Goal: Use online tool/utility: Utilize a website feature to perform a specific function

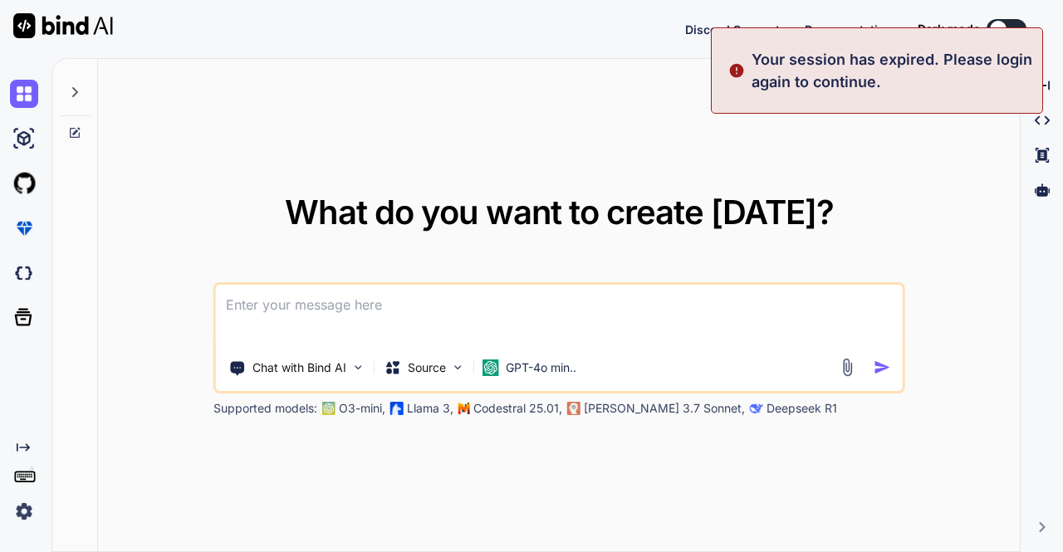
click at [25, 513] on img at bounding box center [24, 511] width 28 height 28
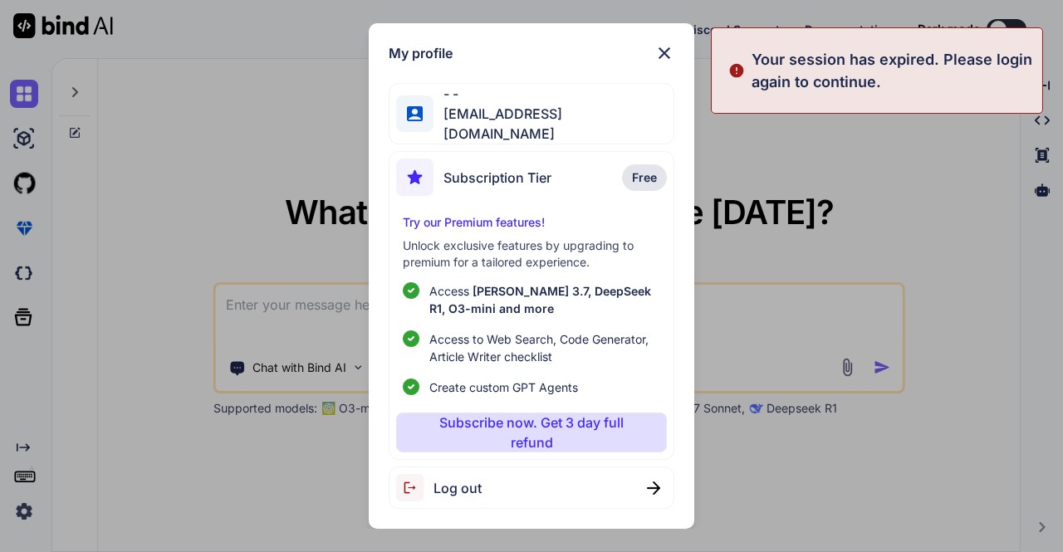
type textarea "x"
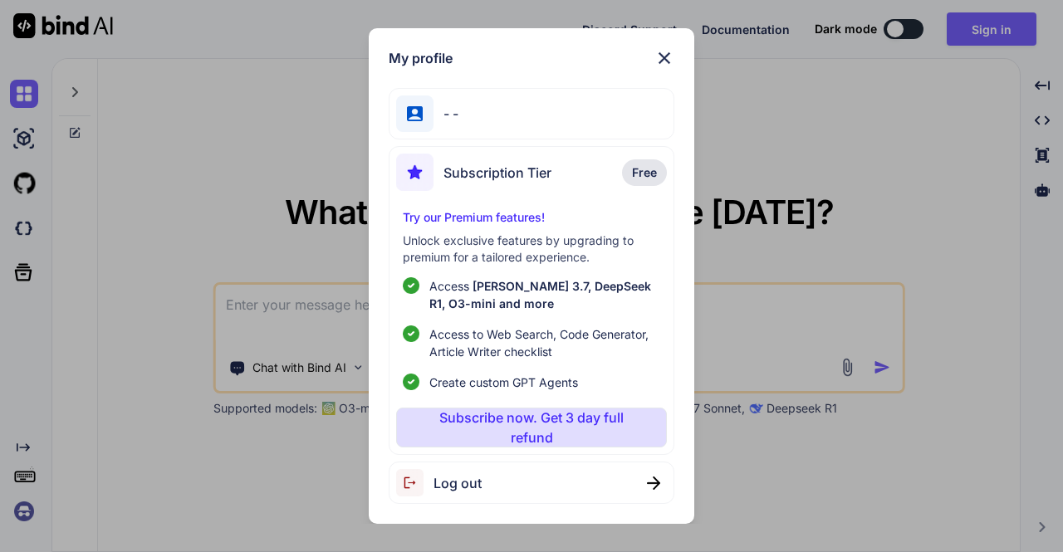
click at [477, 481] on span "Log out" at bounding box center [457, 483] width 48 height 20
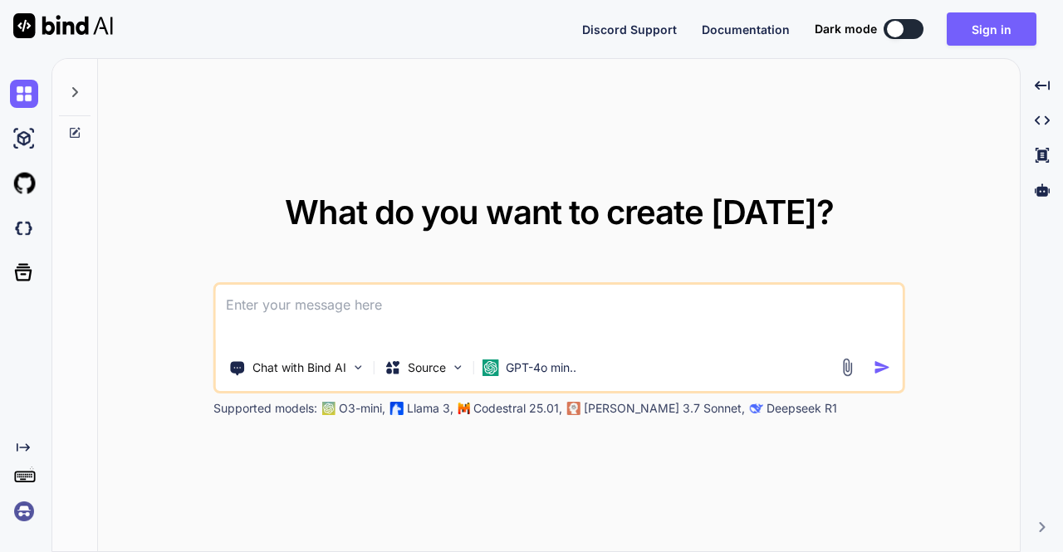
click at [894, 196] on div "What do you want to create [DATE]? Chat with Bind AI Source GPT-4o min.. Suppor…" at bounding box center [559, 306] width 692 height 221
click at [30, 516] on img at bounding box center [24, 511] width 28 height 28
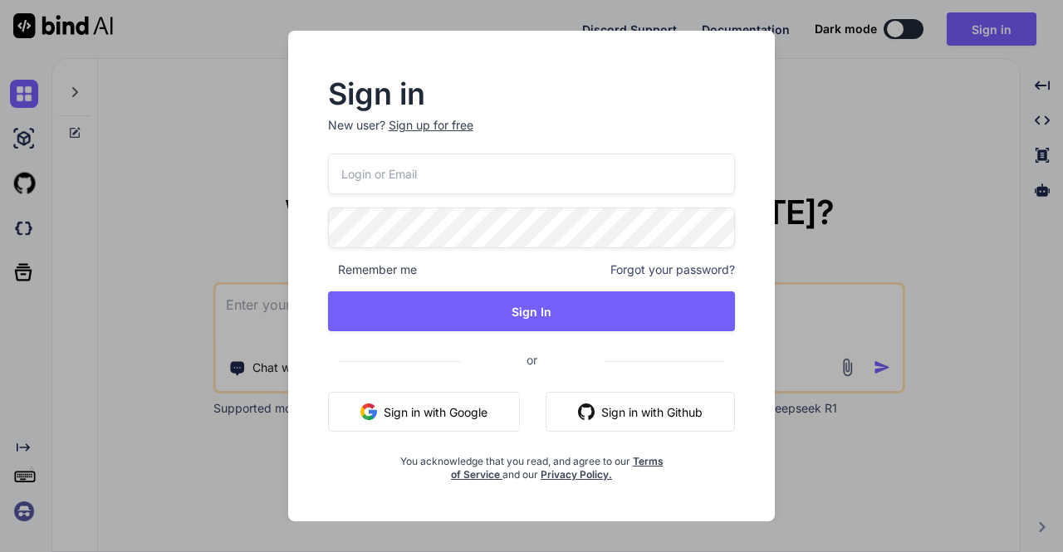
type input "[EMAIL_ADDRESS][DOMAIN_NAME]"
click at [467, 414] on button "Sign in with Google" at bounding box center [424, 412] width 192 height 40
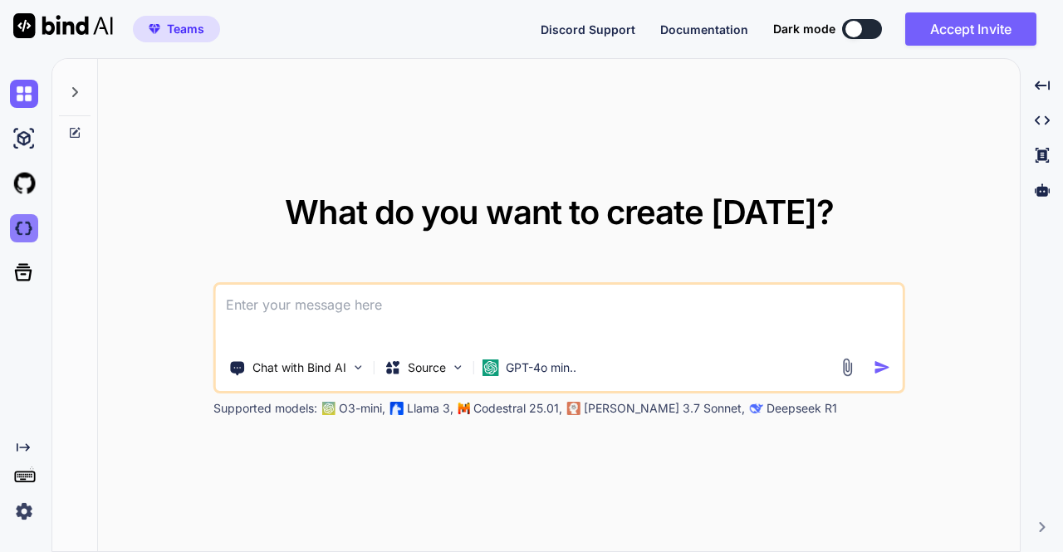
click at [19, 232] on img at bounding box center [24, 228] width 28 height 28
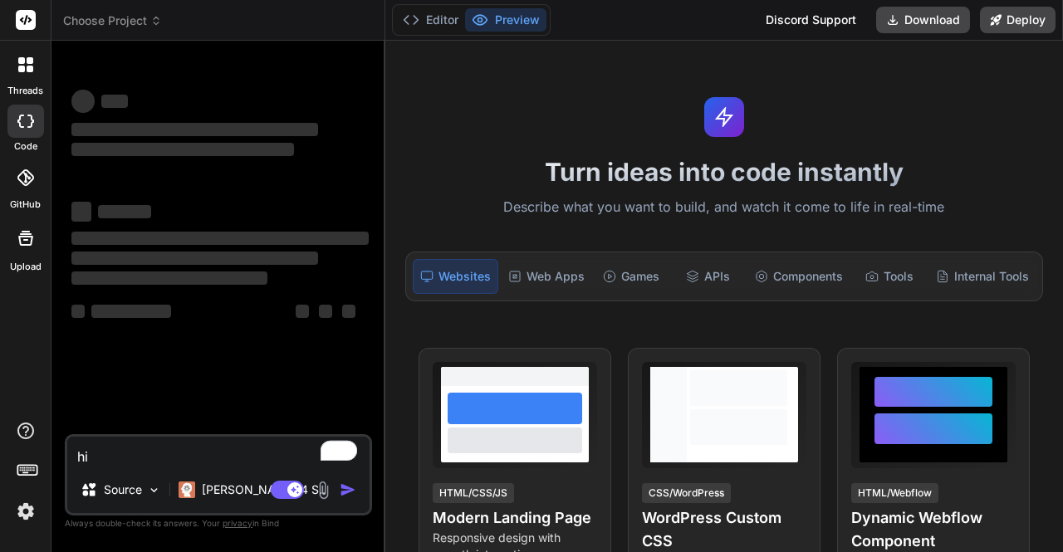
click at [23, 516] on img at bounding box center [26, 511] width 28 height 28
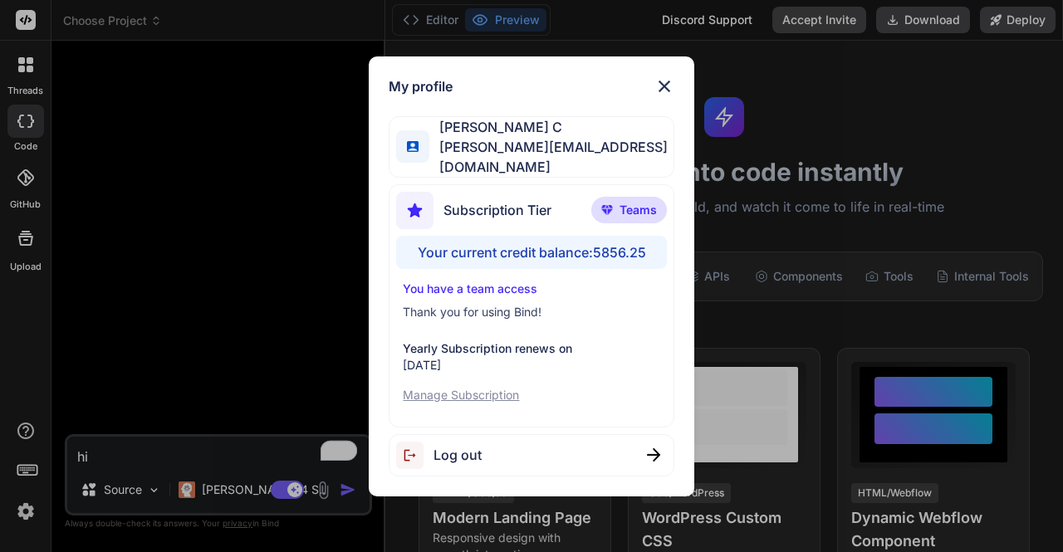
click at [320, 240] on div "My profile Saravanan C [EMAIL_ADDRESS][DOMAIN_NAME] Subscription Tier Teams You…" at bounding box center [531, 276] width 1063 height 552
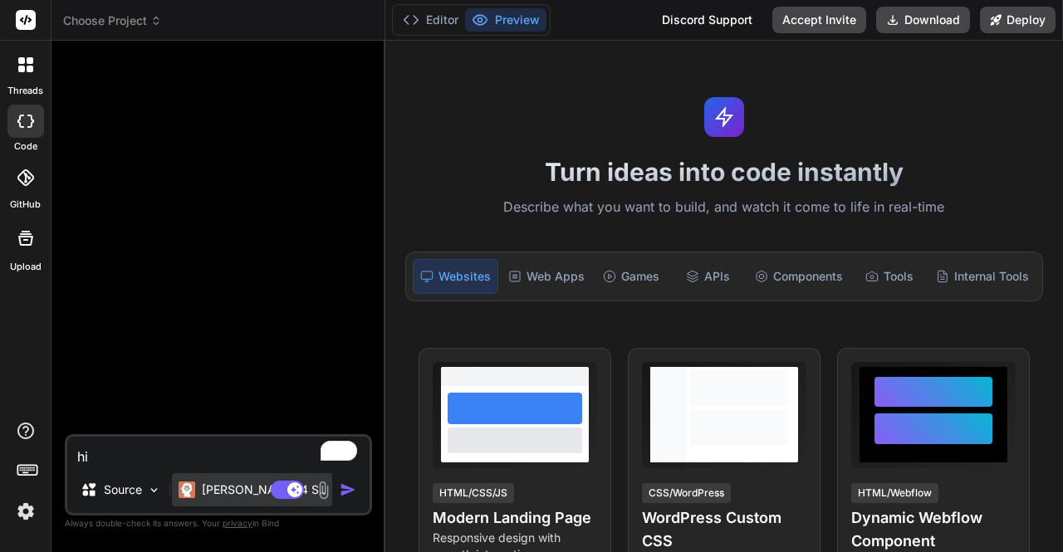
click at [225, 487] on p "Claude 4 S.." at bounding box center [264, 490] width 124 height 17
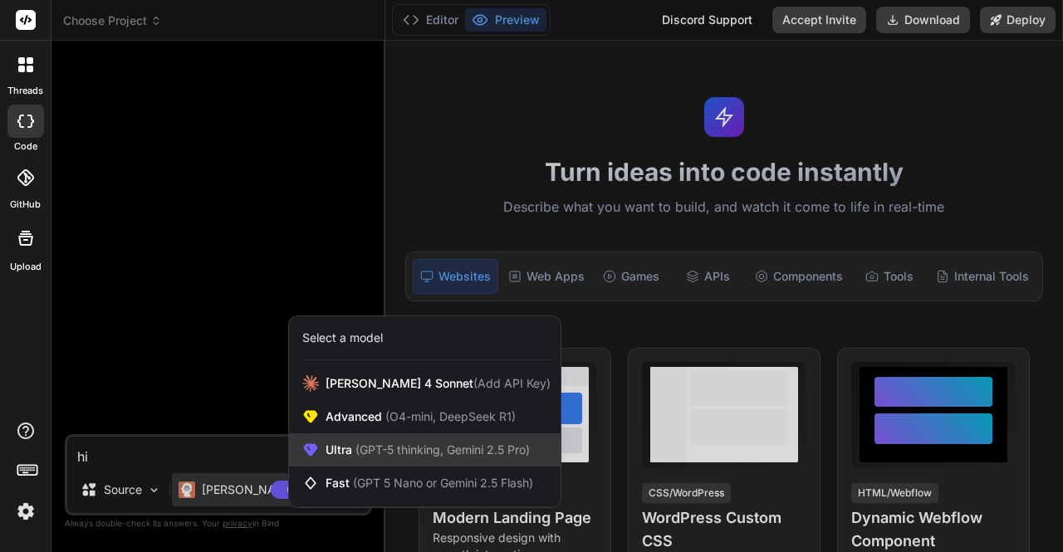
click at [312, 447] on icon at bounding box center [311, 450] width 14 height 12
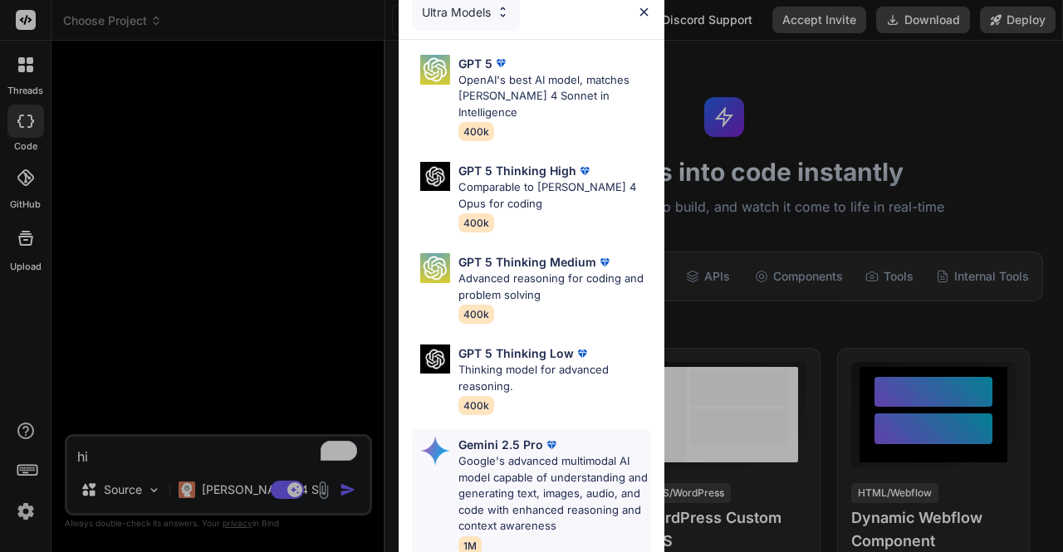
click at [557, 467] on p "Google's advanced multimodal AI model capable of understanding and generating t…" at bounding box center [554, 493] width 193 height 81
type textarea "x"
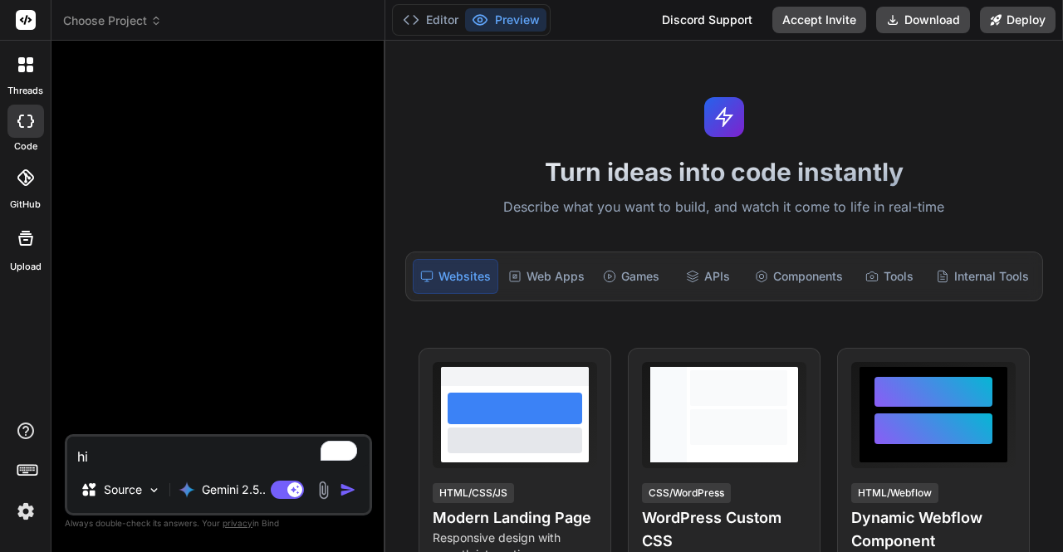
click at [169, 447] on textarea "hi" at bounding box center [218, 452] width 302 height 30
type textarea "h"
type textarea "x"
type textarea "c"
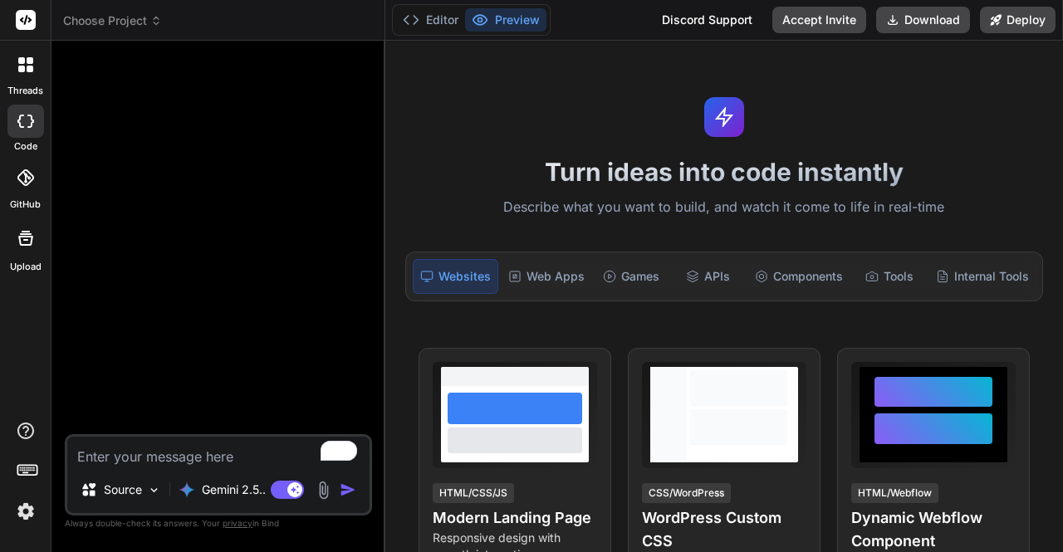
type textarea "x"
type textarea "ca"
type textarea "x"
type textarea "can"
type textarea "x"
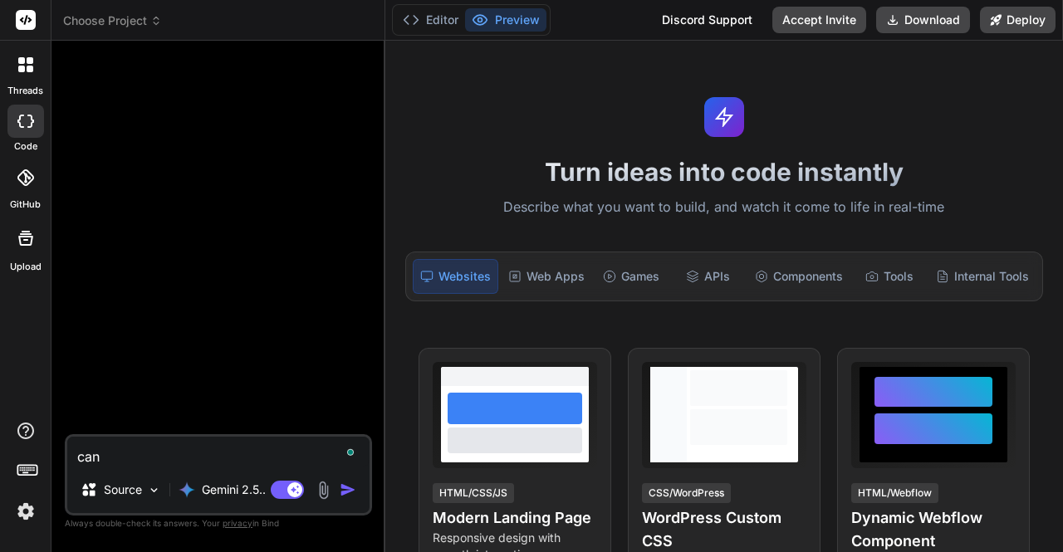
type textarea "can"
type textarea "x"
type textarea "can y"
type textarea "x"
type textarea "can yo"
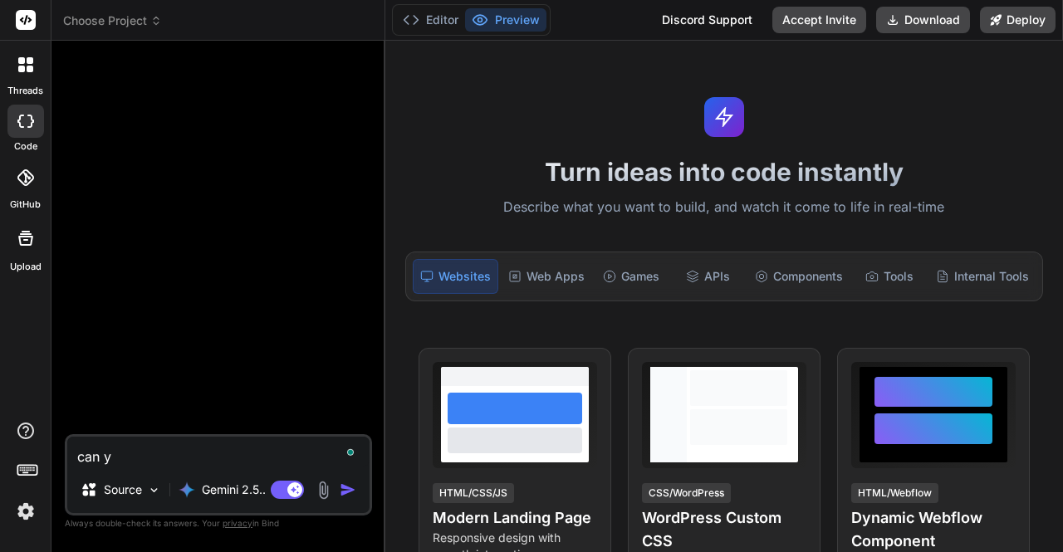
type textarea "x"
type textarea "can you"
type textarea "x"
type textarea "can you"
type textarea "x"
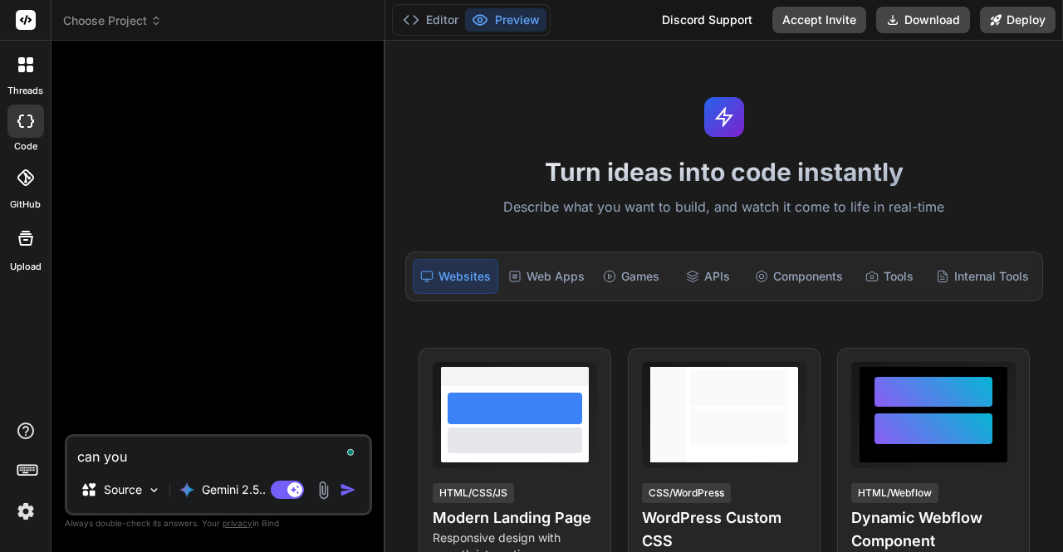
type textarea "can you c"
type textarea "x"
type textarea "can you cr"
type textarea "x"
type textarea "can you cre"
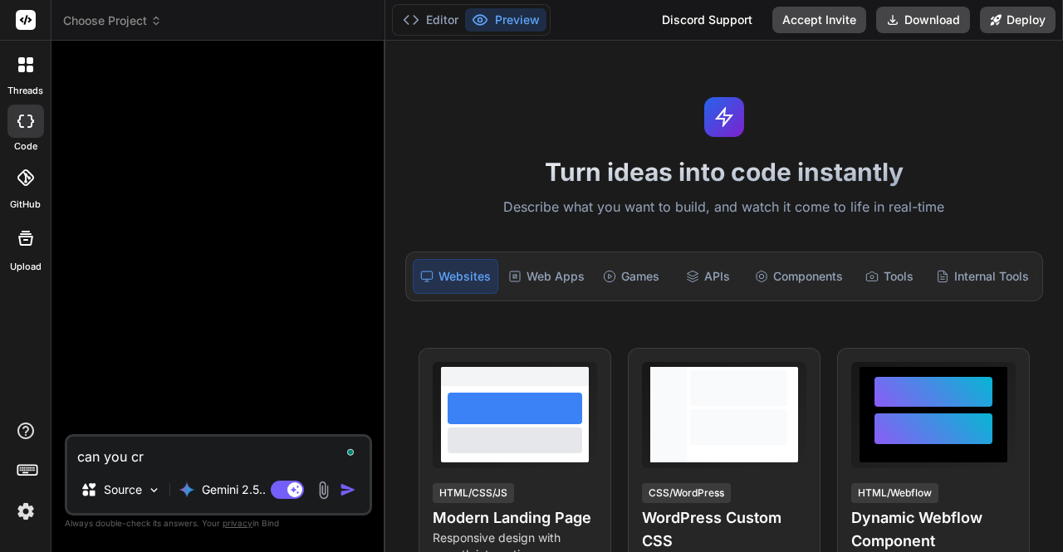
type textarea "x"
type textarea "can you crea"
type textarea "x"
type textarea "can you creat"
type textarea "x"
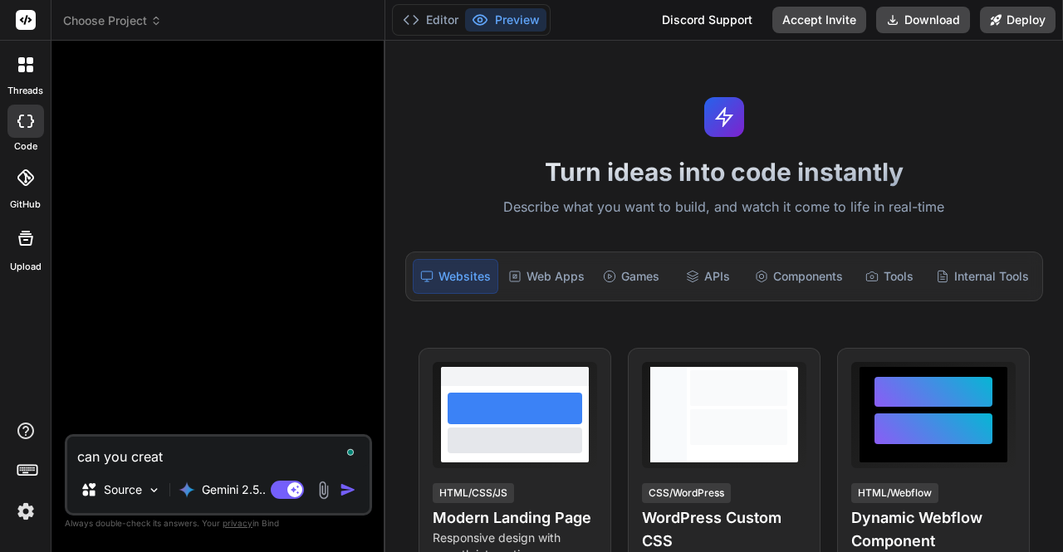
type textarea "can you create"
type textarea "x"
type textarea "can you create"
type textarea "x"
type textarea "can you create a"
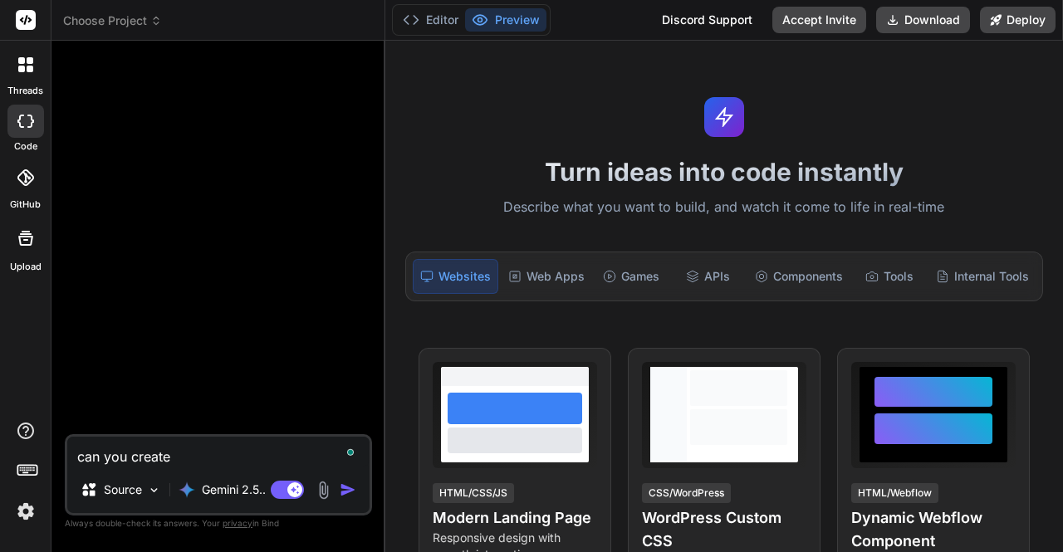
type textarea "x"
type textarea "can you create a"
type textarea "x"
type textarea "can you create a s"
type textarea "x"
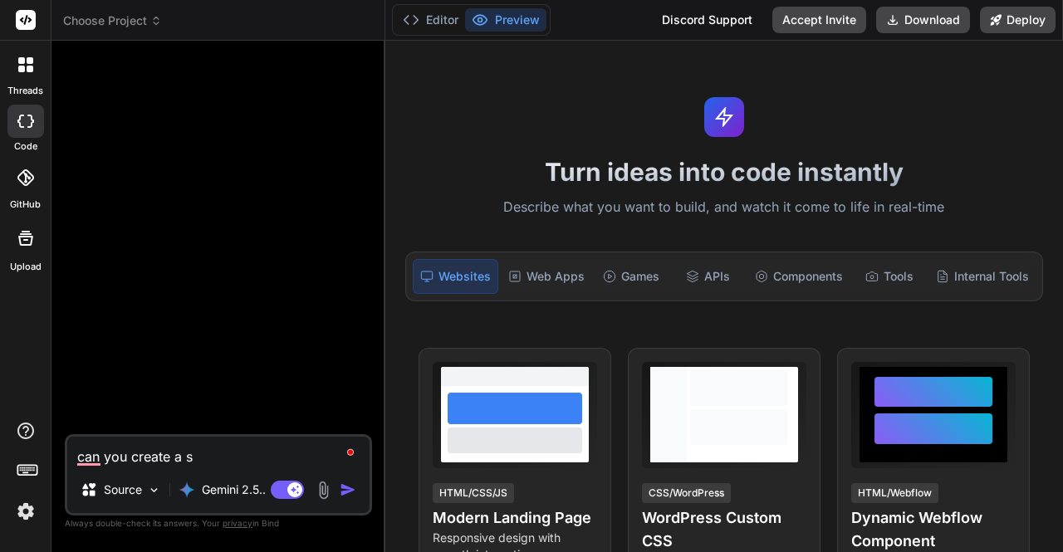
type textarea "can you create a si"
type textarea "x"
type textarea "can you create a sim"
type textarea "x"
type textarea "can you create a simp"
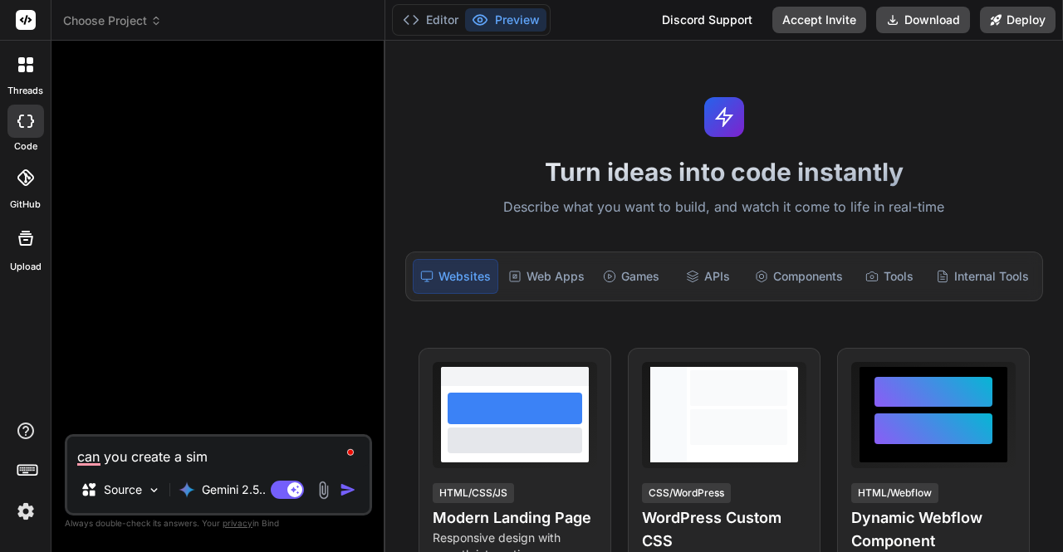
type textarea "x"
type textarea "can you create a simpl"
type textarea "x"
type textarea "can you create a simple"
type textarea "x"
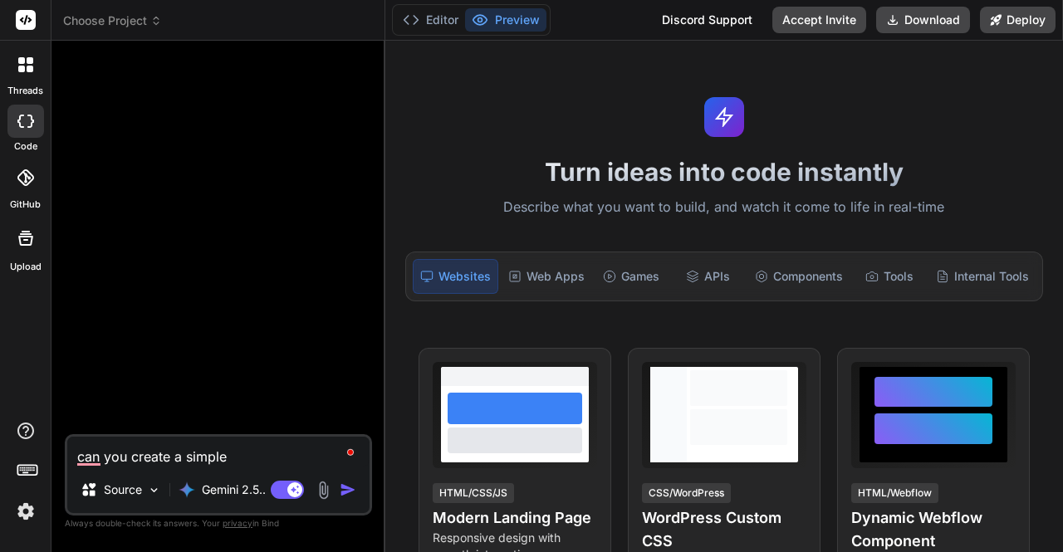
type textarea "can you create a simple"
type textarea "x"
type textarea "can you create a simple p"
type textarea "x"
type textarea "can you create a simple py"
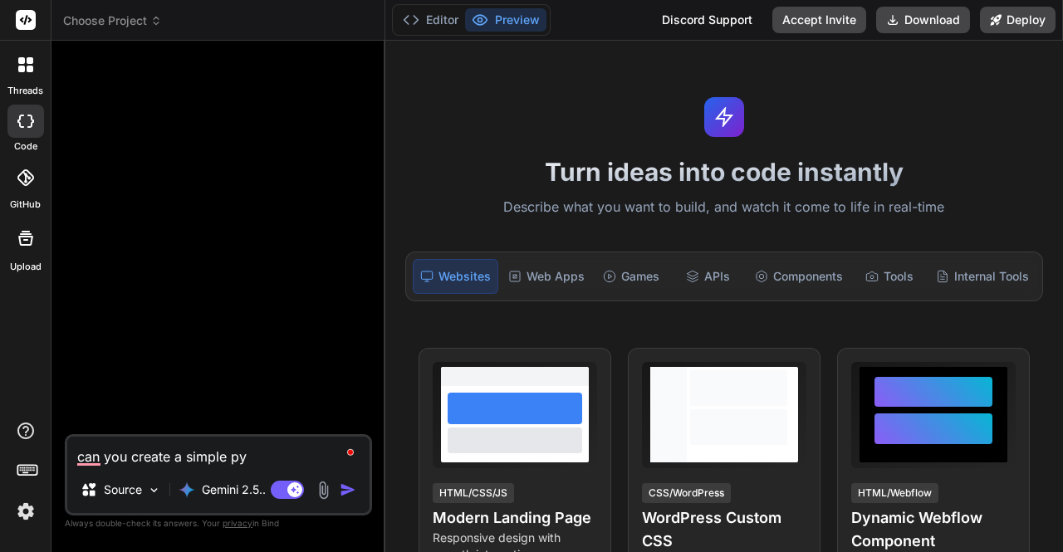
type textarea "x"
type textarea "can you create a simple pyt"
type textarea "x"
type textarea "can you create a simple pyth"
type textarea "x"
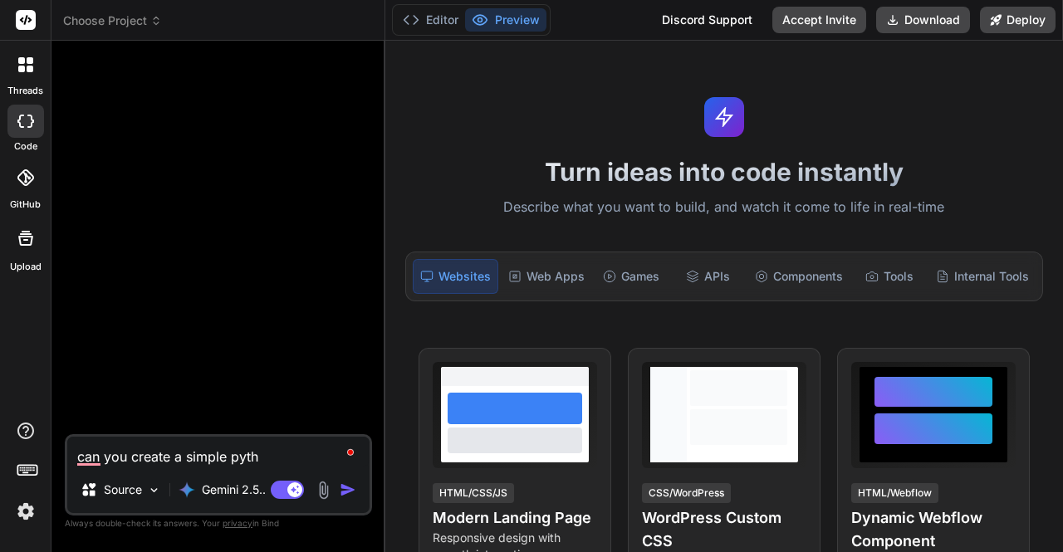
type textarea "can you create a simple pytho"
type textarea "x"
type textarea "can you create a simple python"
type textarea "x"
type textarea "can you create a simple python"
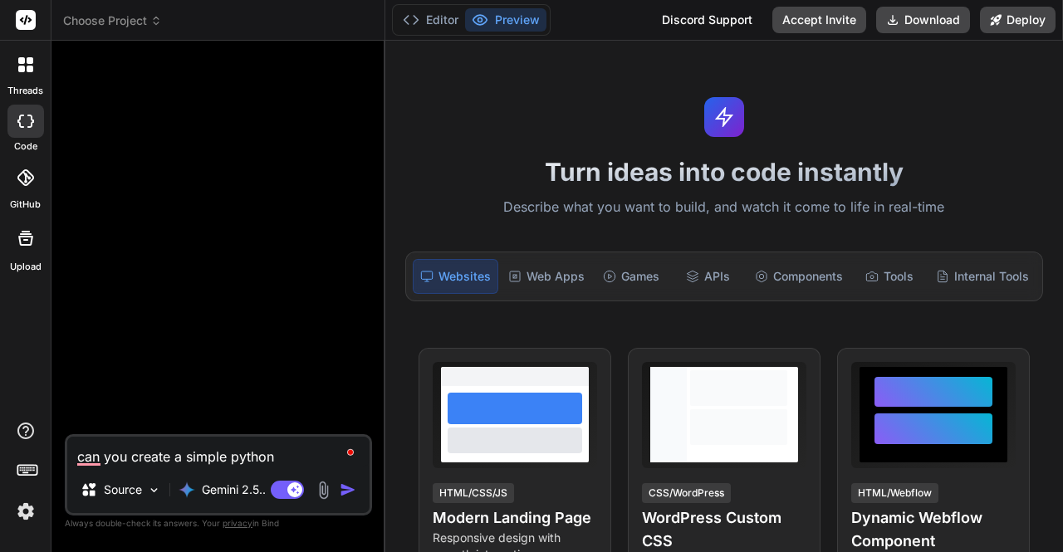
type textarea "x"
type textarea "can you create a simple python p"
type textarea "x"
type textarea "can you create a simple python pr"
type textarea "x"
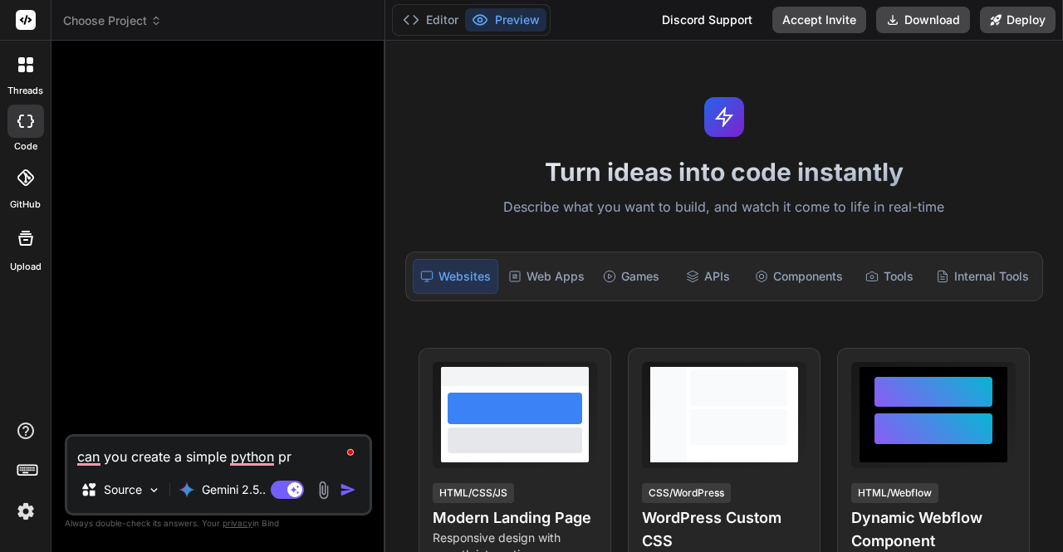
type textarea "can you create a simple python pro"
type textarea "x"
type textarea "can you create a simple python prog"
type textarea "x"
type textarea "can you create a simple python progr"
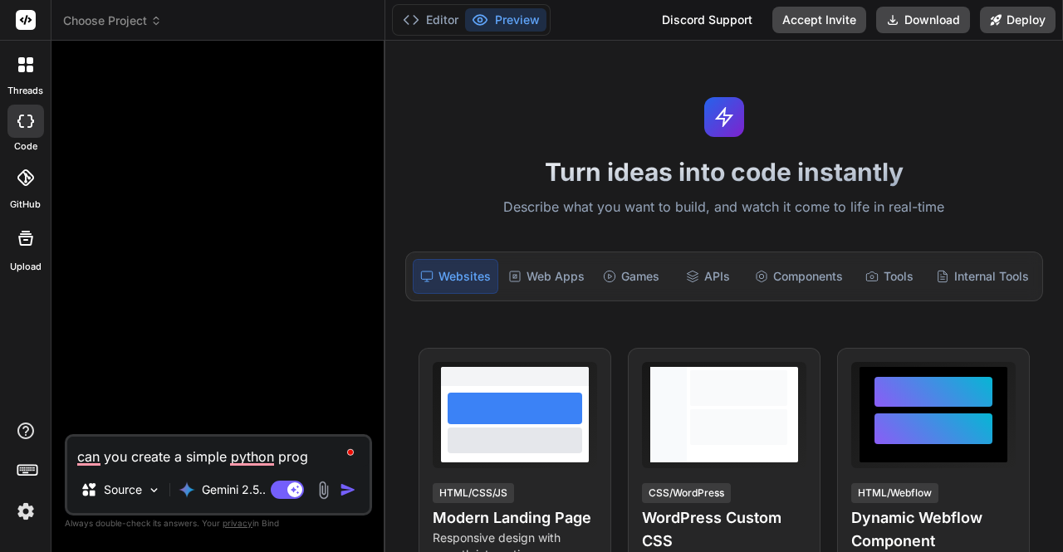
type textarea "x"
type textarea "can you create a simple python progra"
type textarea "x"
type textarea "can you create a simple python program"
type textarea "x"
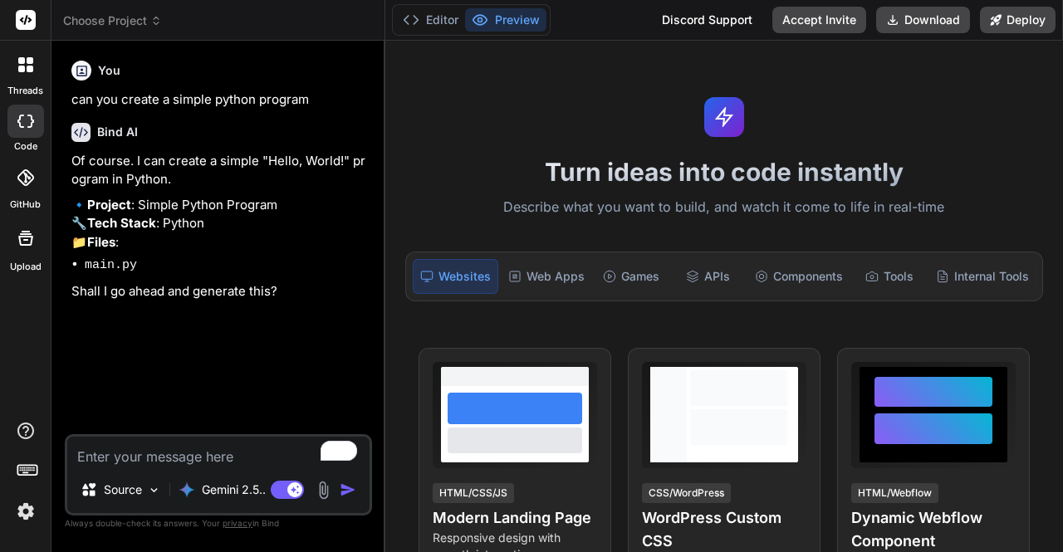
type textarea "x"
click at [174, 464] on textarea "To enrich screen reader interactions, please activate Accessibility in Grammarl…" at bounding box center [218, 452] width 302 height 30
type textarea "y"
type textarea "x"
type textarea "ye"
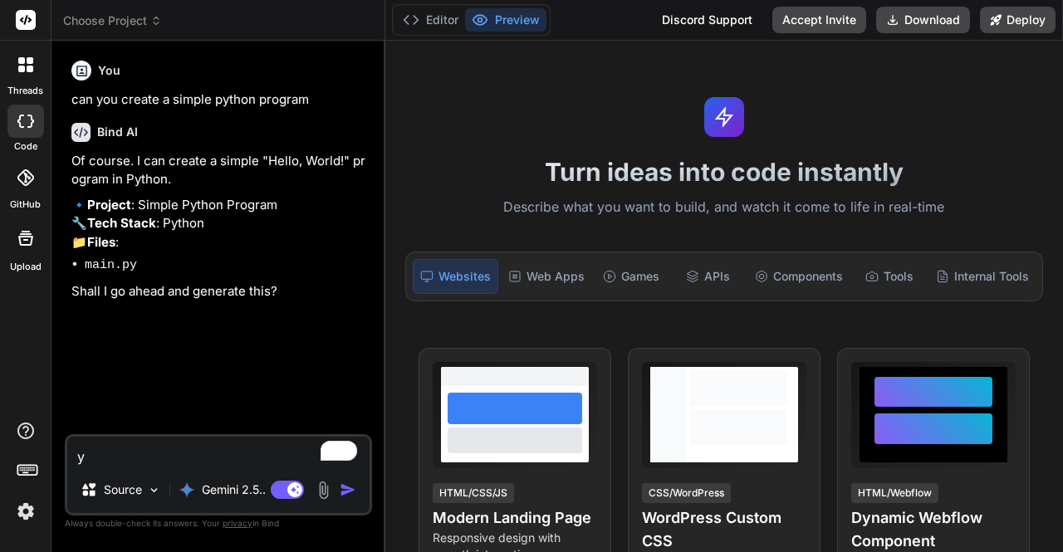
type textarea "x"
type textarea "yes"
type textarea "x"
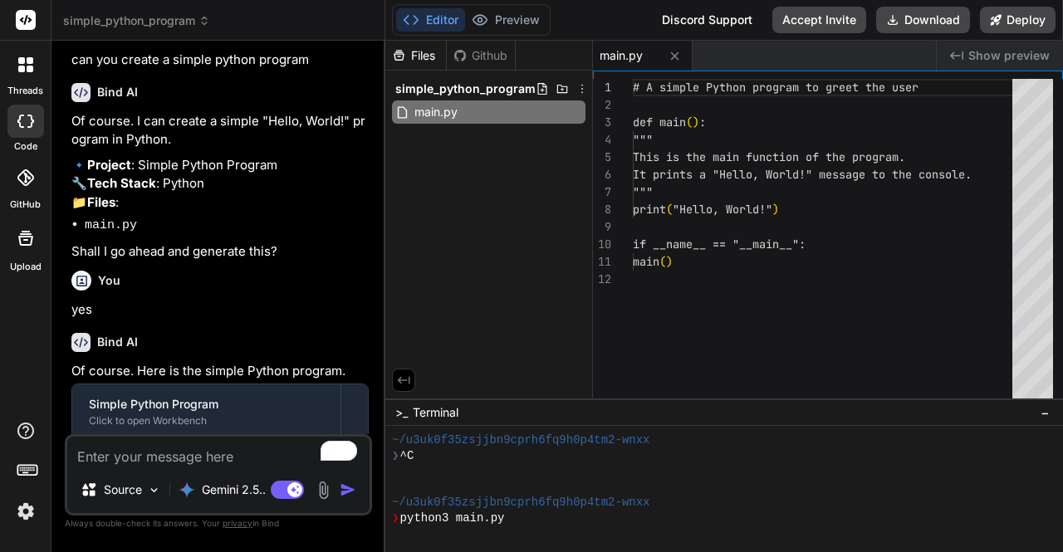
scroll to position [31, 0]
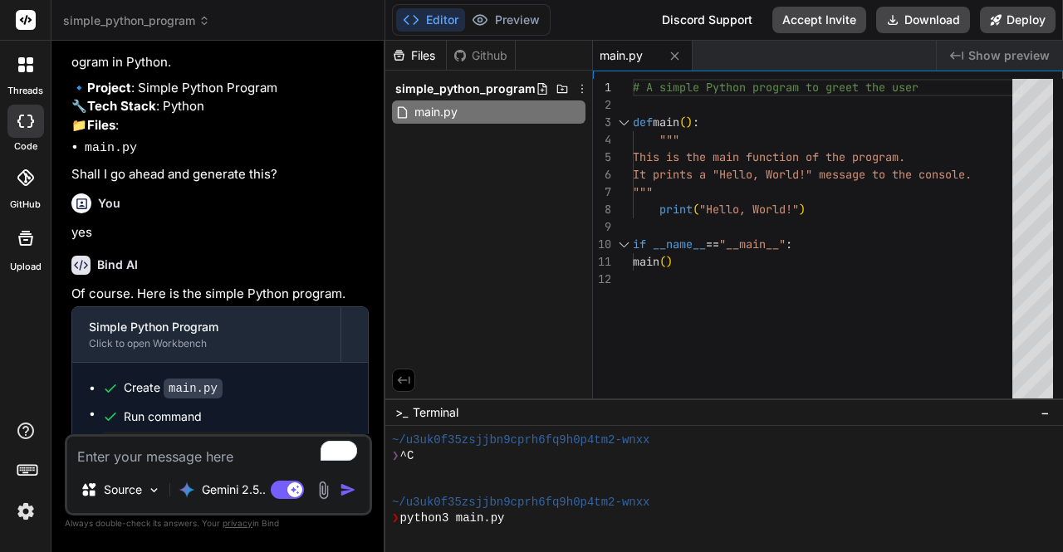
type textarea "x"
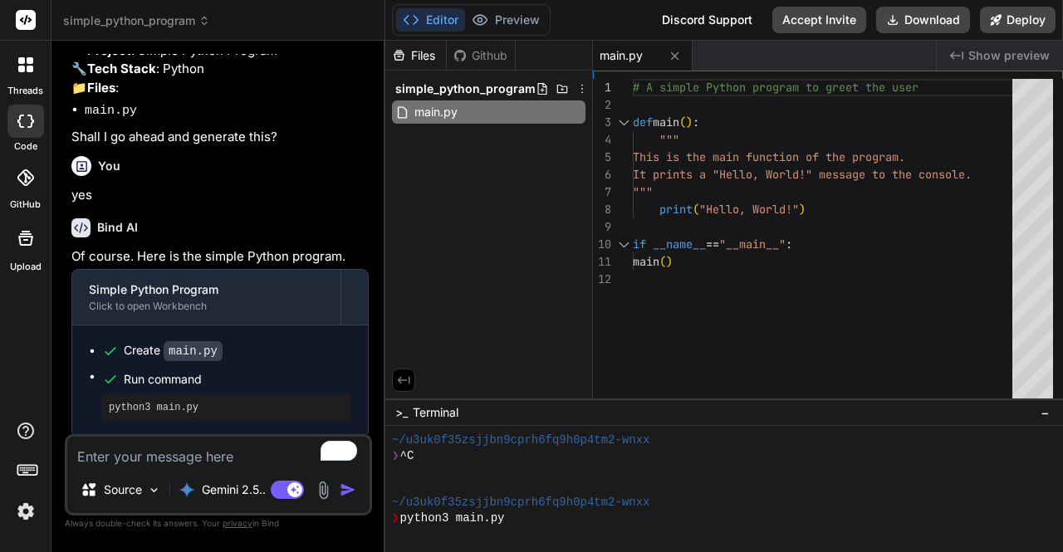
scroll to position [77, 0]
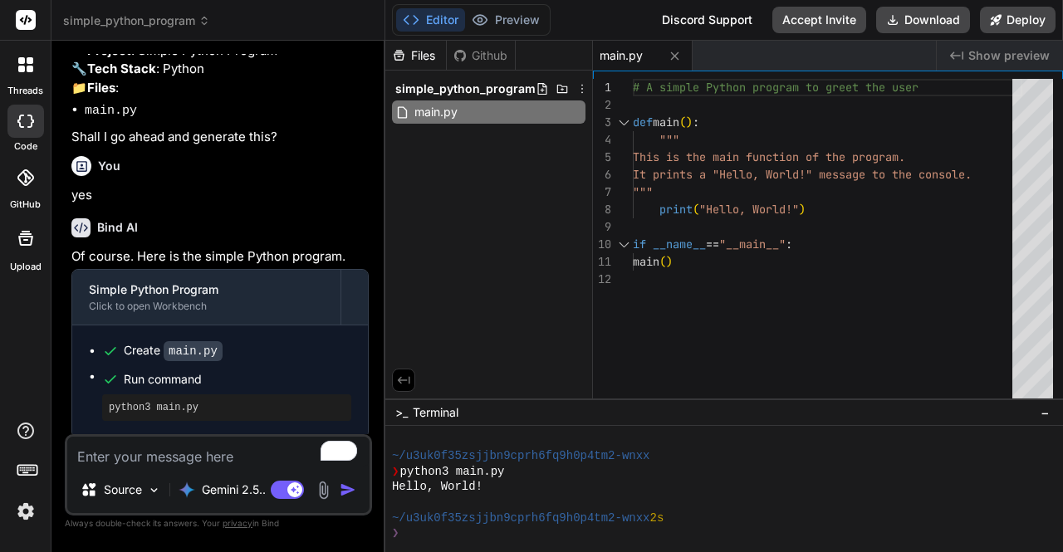
click at [172, 463] on textarea "To enrich screen reader interactions, please activate Accessibility in Grammarl…" at bounding box center [218, 452] width 302 height 30
type textarea "c"
type textarea "x"
type textarea "ca"
type textarea "x"
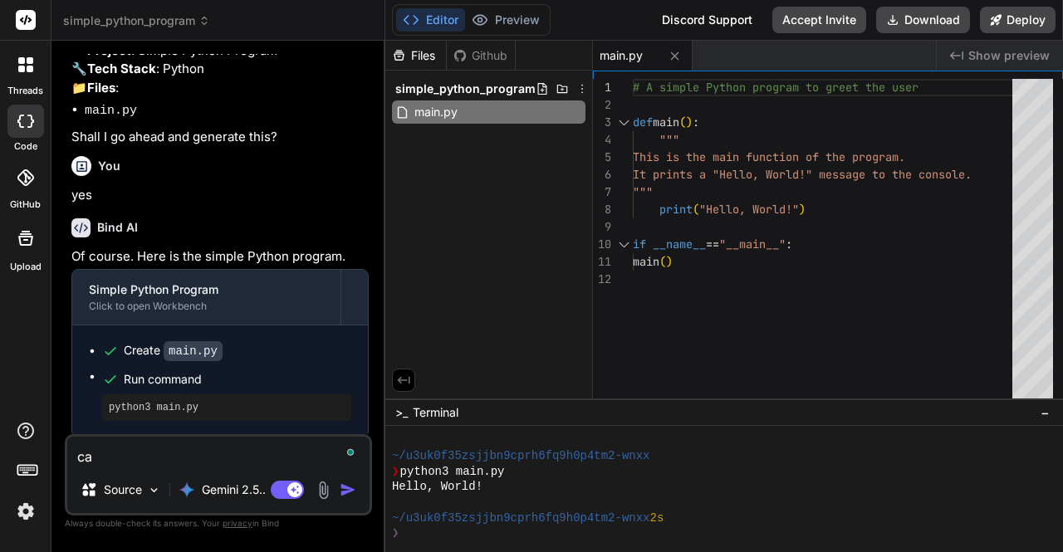
type textarea "can"
type textarea "x"
type textarea "can"
type textarea "x"
type textarea "can y"
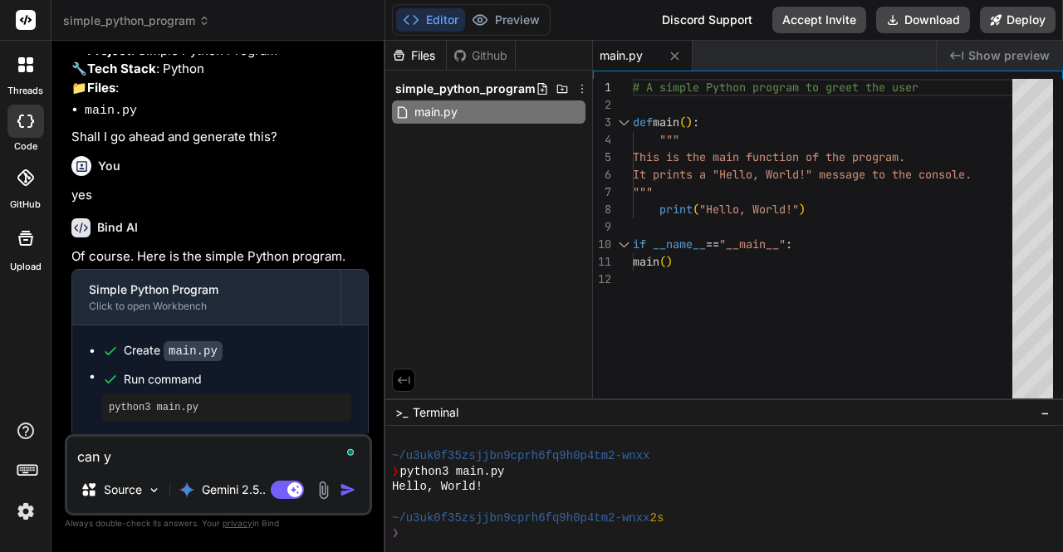
type textarea "x"
type textarea "can yo"
type textarea "x"
type textarea "can you"
type textarea "x"
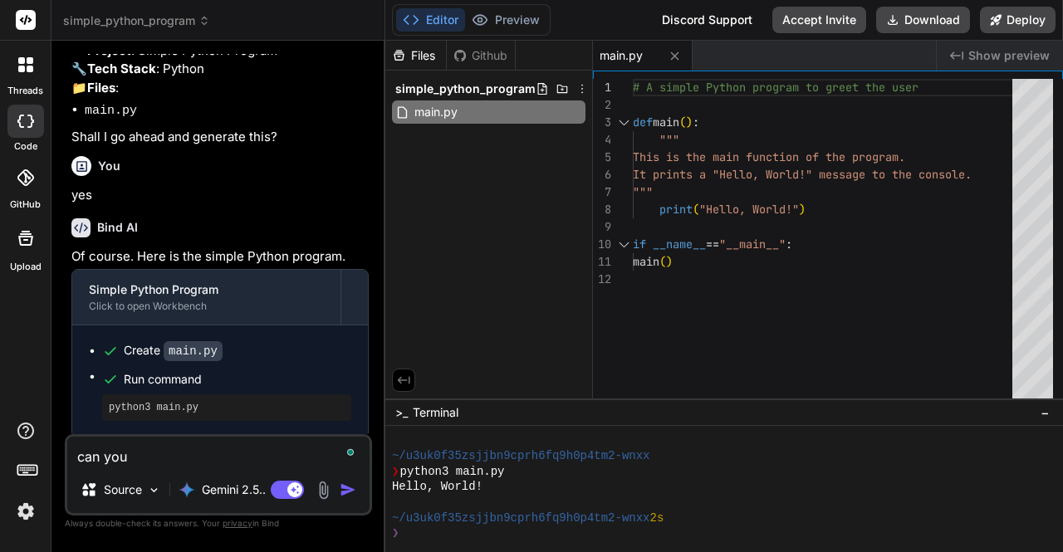
type textarea "can you"
type textarea "x"
type textarea "can you c"
type textarea "x"
type textarea "can you cr"
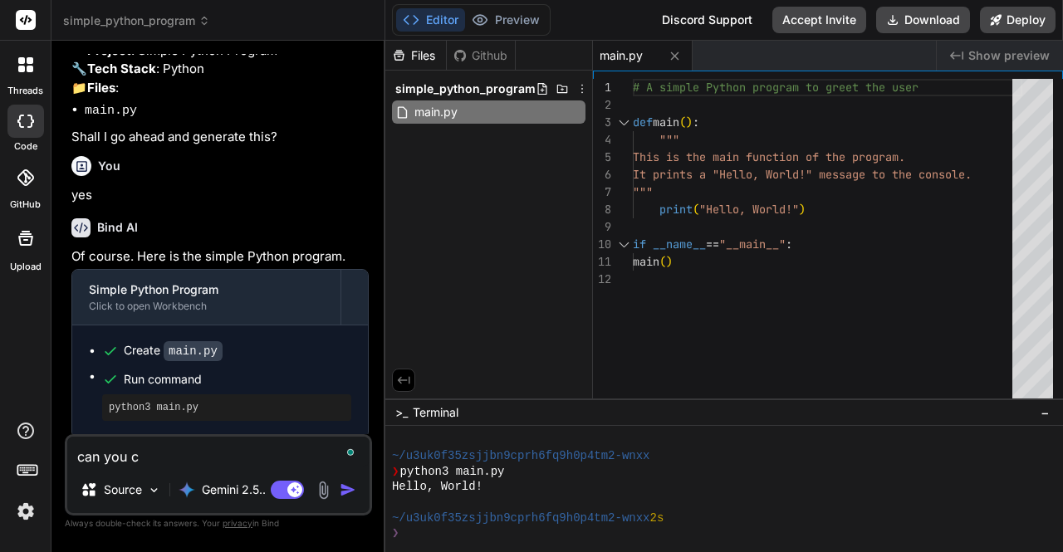
type textarea "x"
type textarea "can you cre"
type textarea "x"
type textarea "can you crea"
type textarea "x"
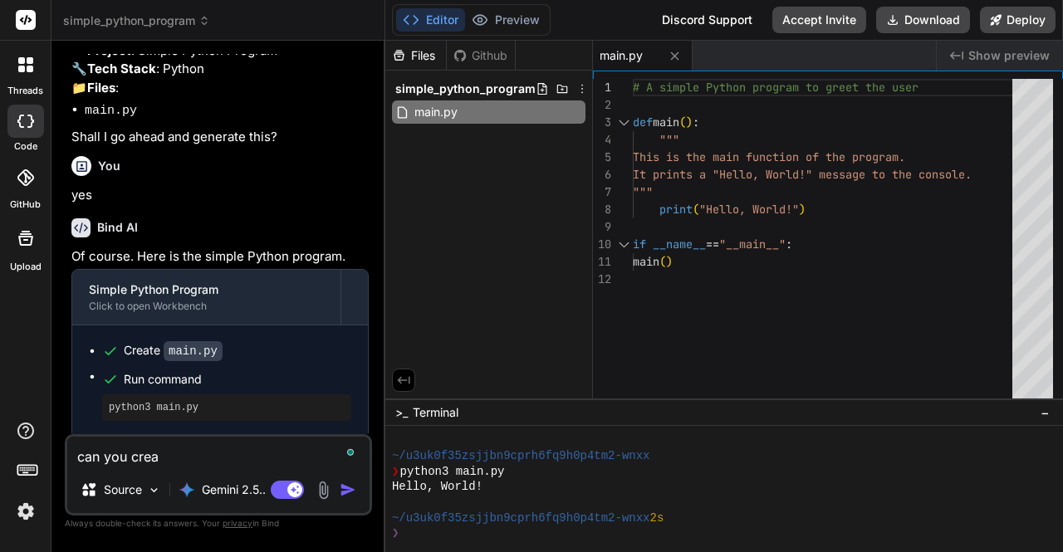
type textarea "can you creat"
type textarea "x"
type textarea "can you create"
type textarea "x"
type textarea "can you create"
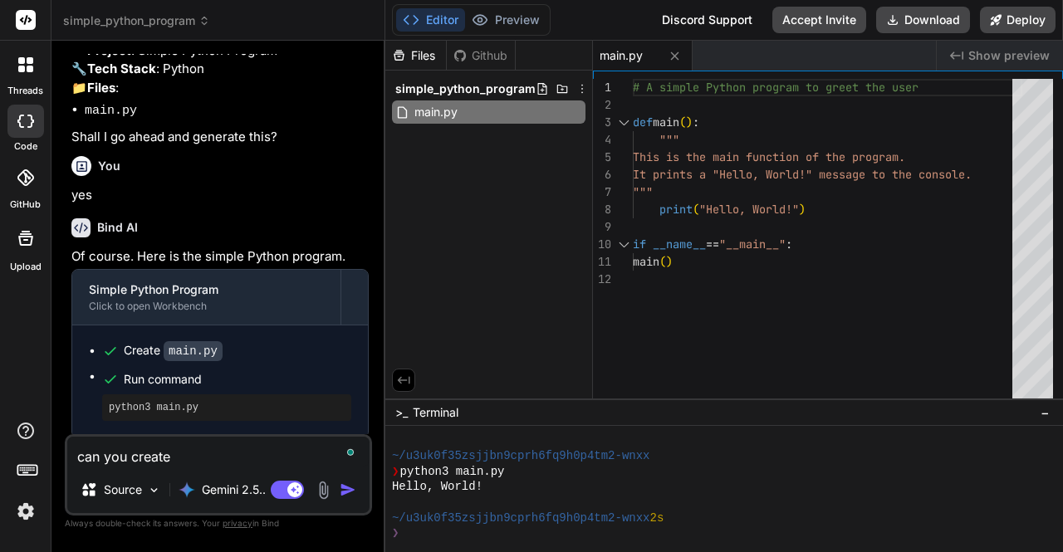
type textarea "x"
type textarea "can you create t"
type textarea "x"
type textarea "can you create th"
type textarea "x"
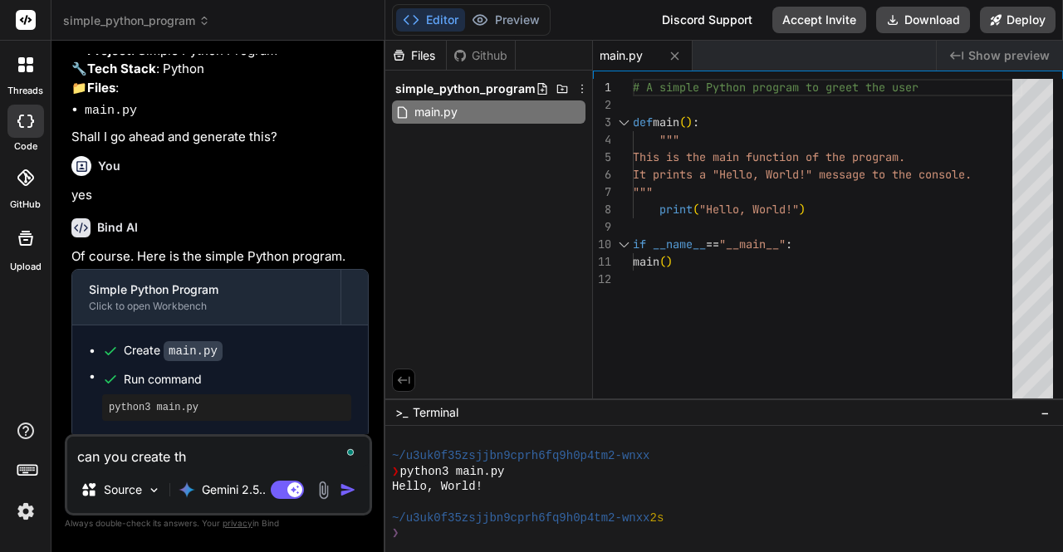
type textarea "can you create the"
type textarea "x"
type textarea "can you create the"
type textarea "x"
type textarea "can you create the c"
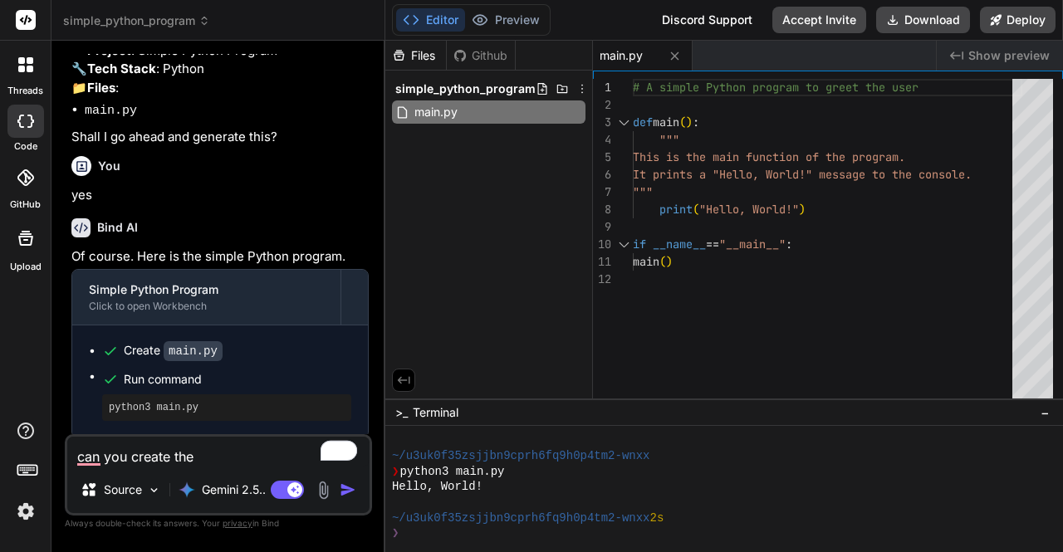
type textarea "x"
type textarea "can you create the cr"
type textarea "x"
type textarea "can you create the cru"
type textarea "x"
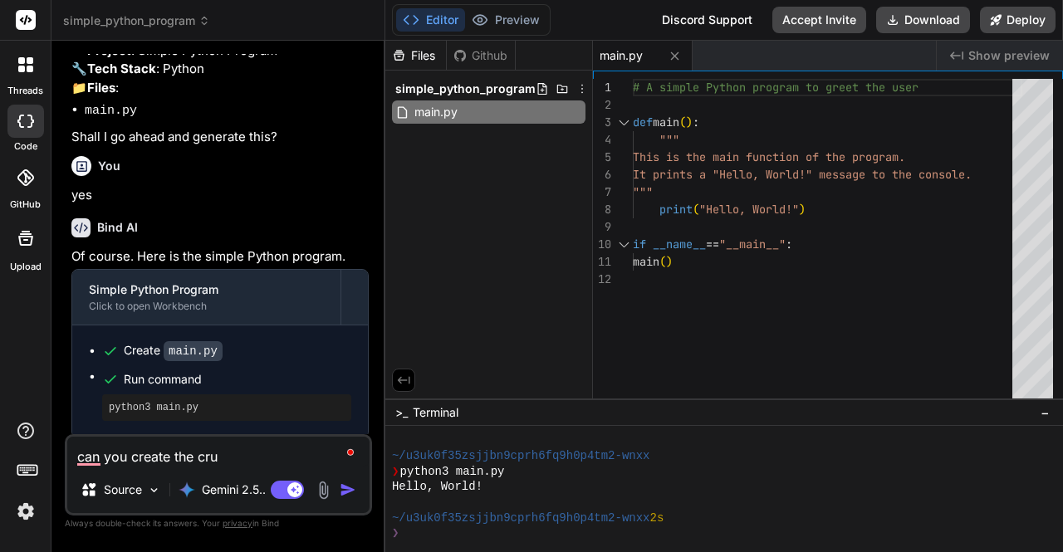
type textarea "can you create the crud"
type textarea "x"
type textarea "can you create the crud"
type textarea "x"
type textarea "can you create the crud o"
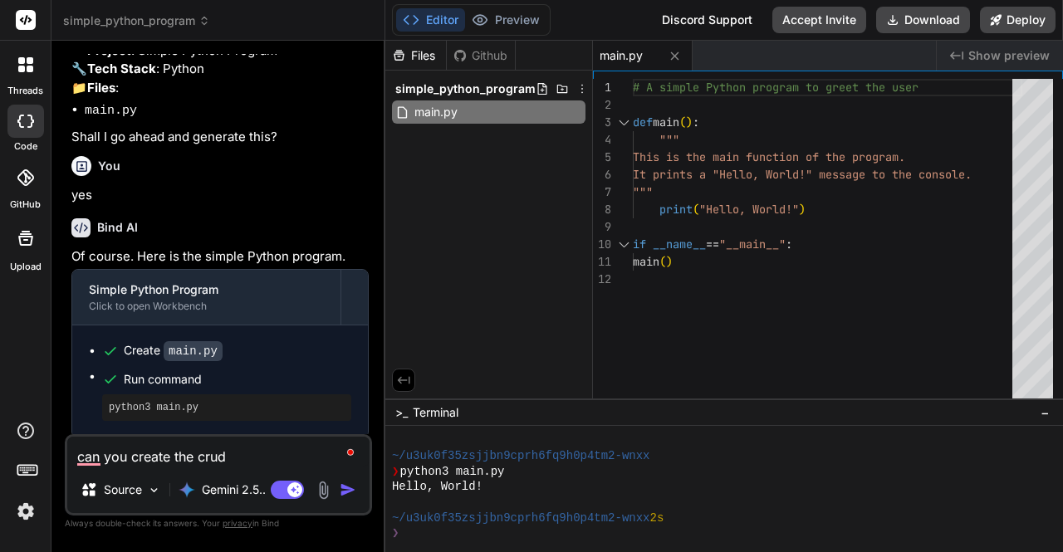
type textarea "x"
type textarea "can you create the crud op"
type textarea "x"
type textarea "can you create the crud ope"
type textarea "x"
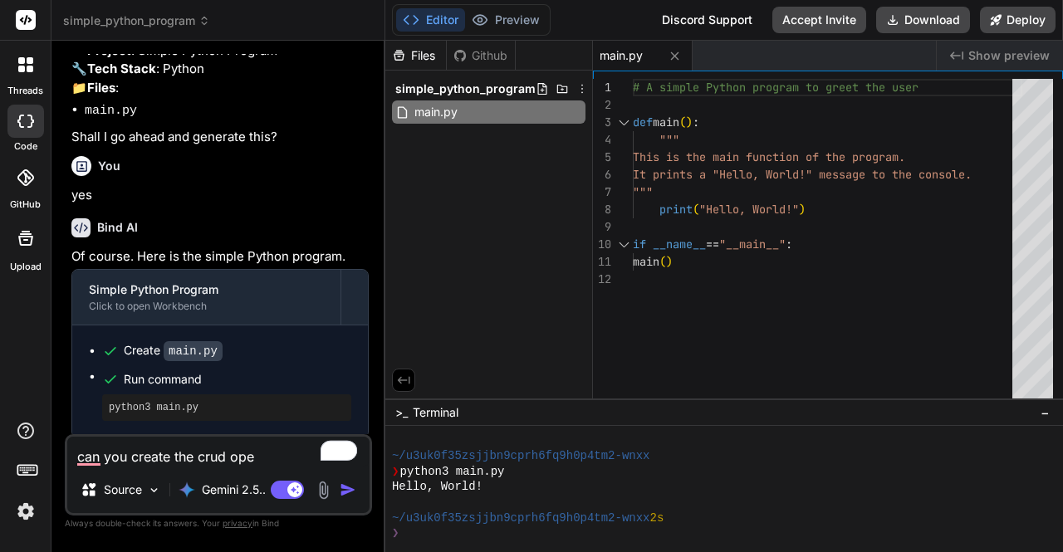
type textarea "can you create the crud oper"
type textarea "x"
type textarea "can you create the crud opera"
type textarea "x"
type textarea "can you create the crud operat"
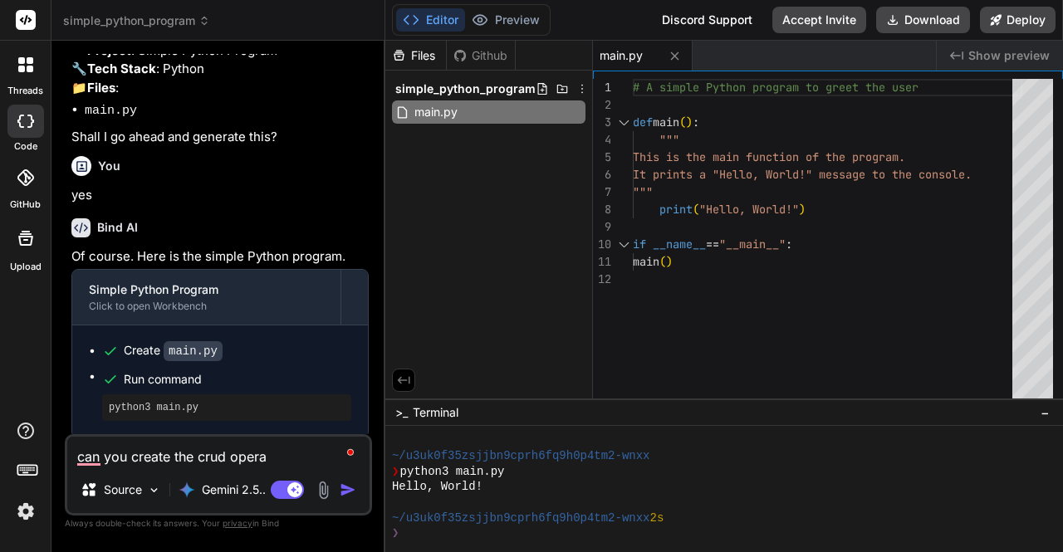
type textarea "x"
type textarea "can you create the crud operati"
type textarea "x"
type textarea "can you create the crud operatio"
type textarea "x"
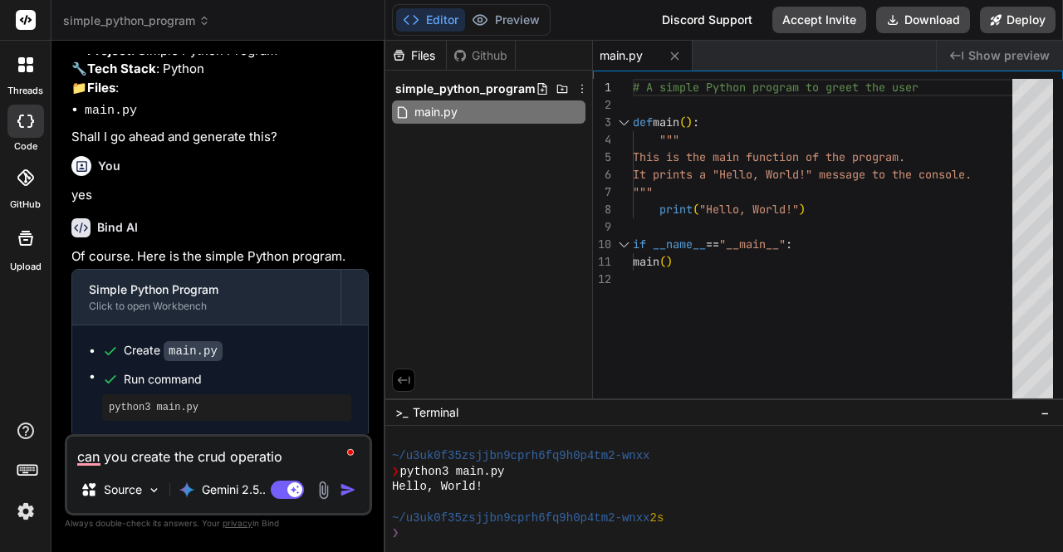
type textarea "can you create the crud operation"
type textarea "x"
type textarea "can you create the crud operation"
type textarea "x"
type textarea "can you create the crud operation u"
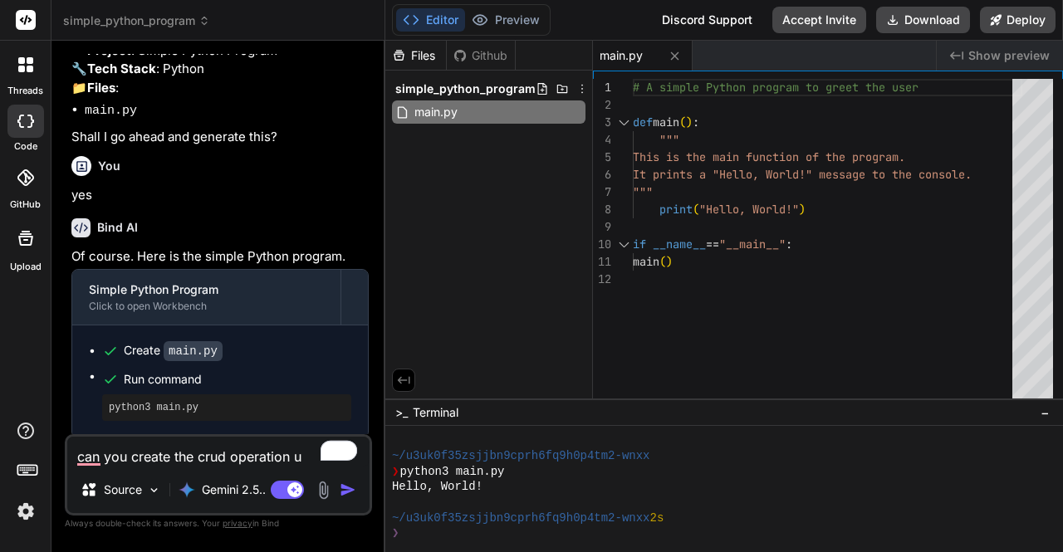
type textarea "x"
type textarea "can you create the crud operation us"
type textarea "x"
type textarea "can you create the crud operation usi"
type textarea "x"
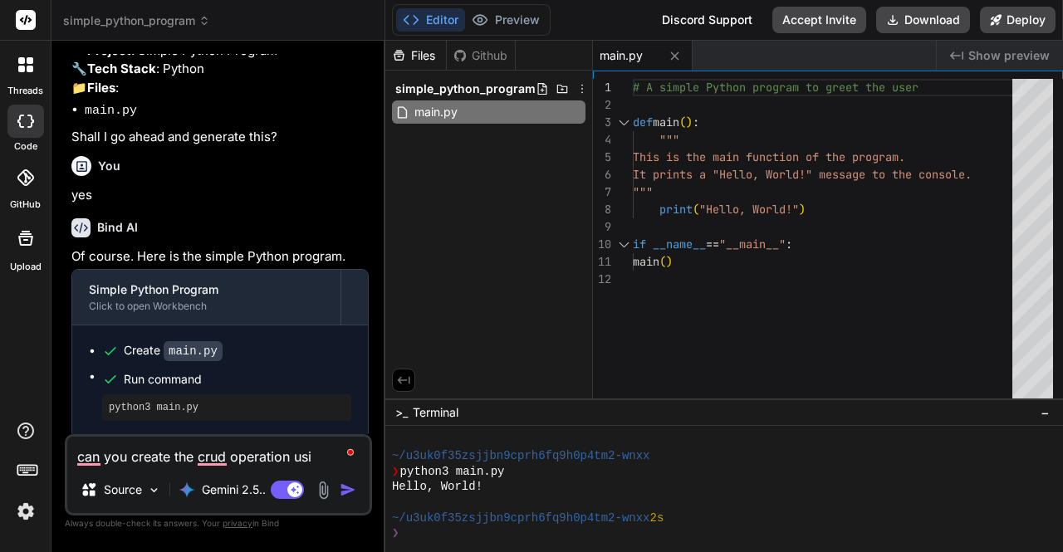
type textarea "can you create the crud operation usin"
type textarea "x"
type textarea "can you create the crud operation using"
type textarea "x"
type textarea "can you create the crud operation using"
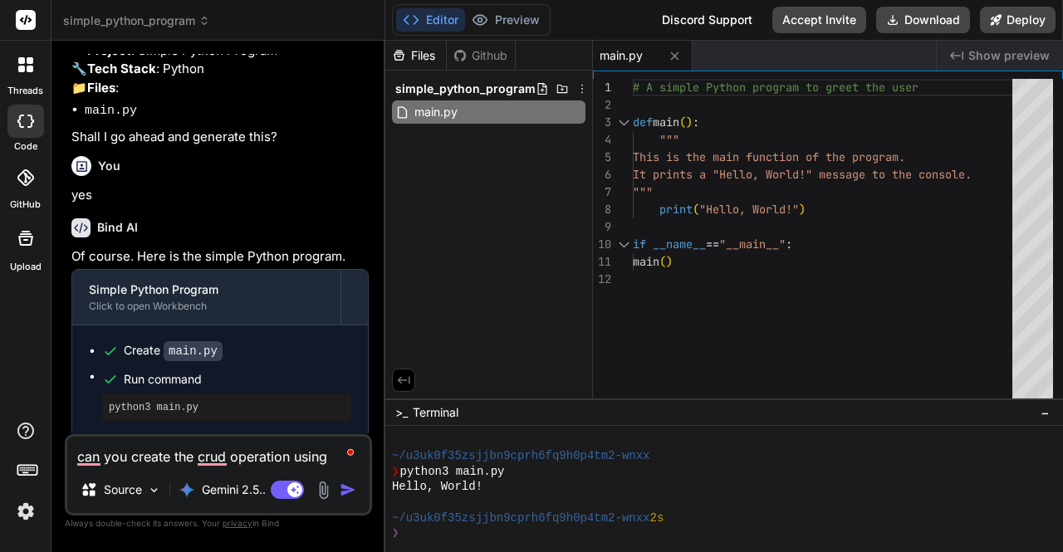
type textarea "x"
type textarea "can you create the crud operation using p"
type textarea "x"
type textarea "can you create the crud operation using py"
type textarea "x"
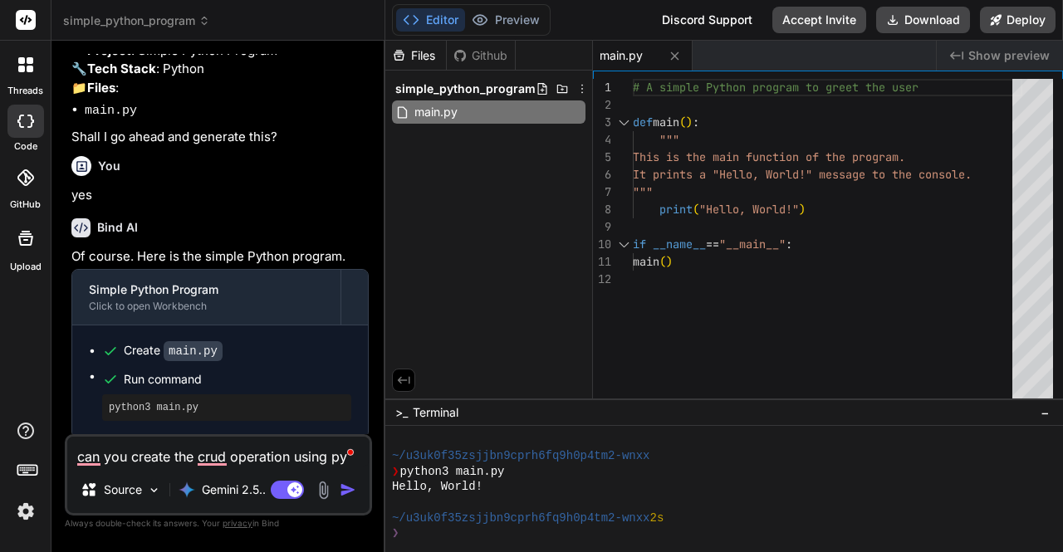
type textarea "can you create the crud operation using pyt"
type textarea "x"
type textarea "can you create the crud operation using pyth"
type textarea "x"
type textarea "can you create the crud operation using pythi"
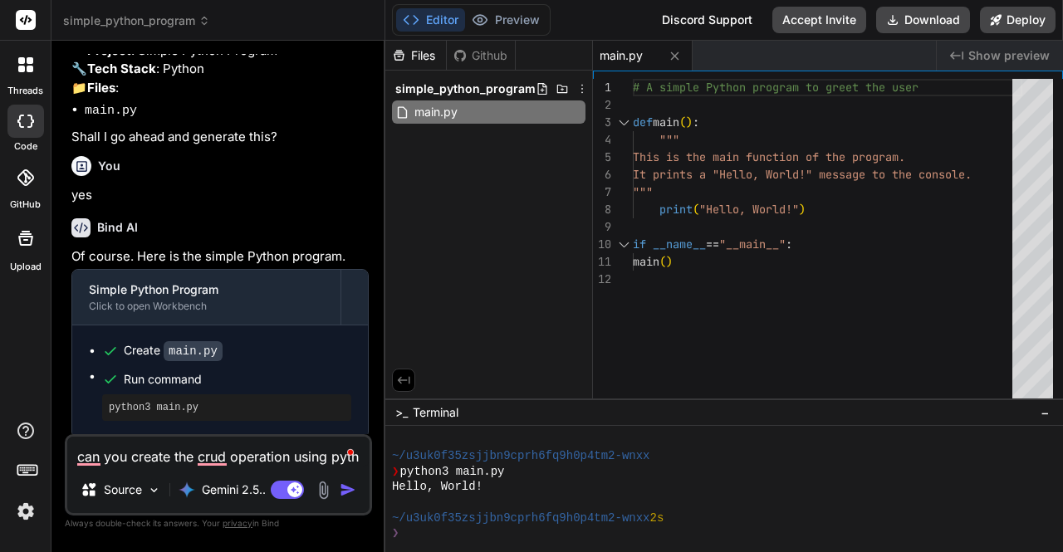
type textarea "x"
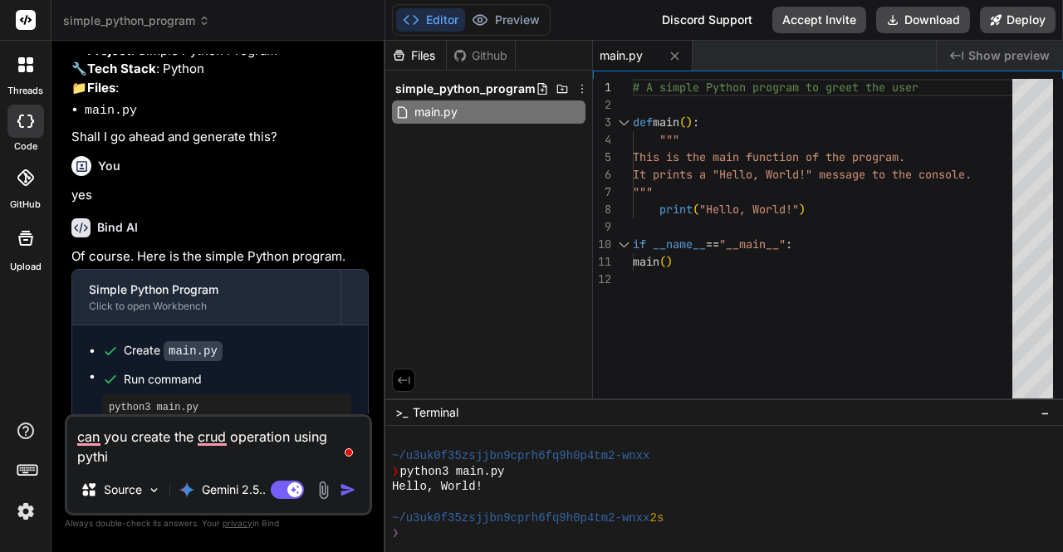
type textarea "can you create the crud operation using pyth"
type textarea "x"
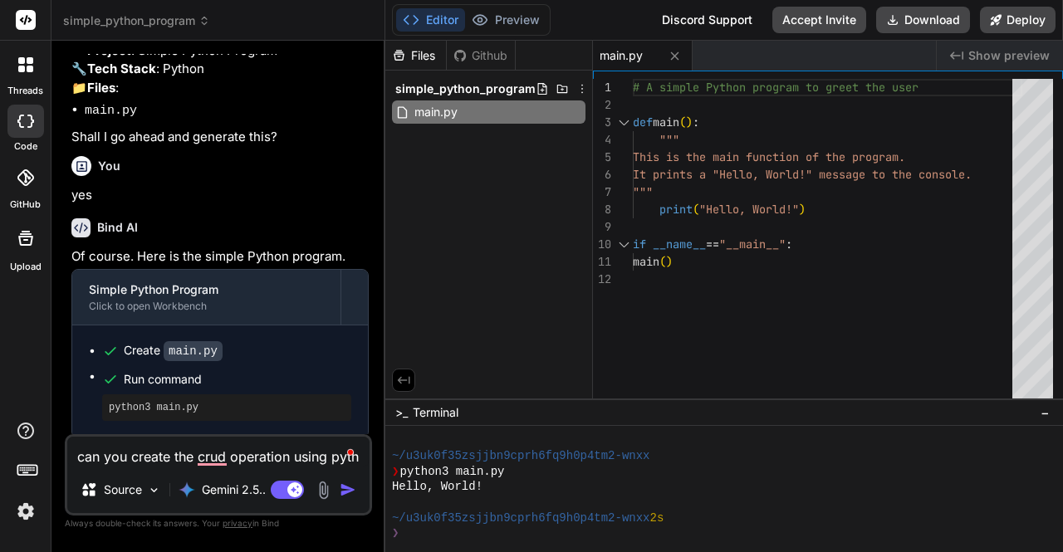
type textarea "can you create the crud operation using pytho"
type textarea "x"
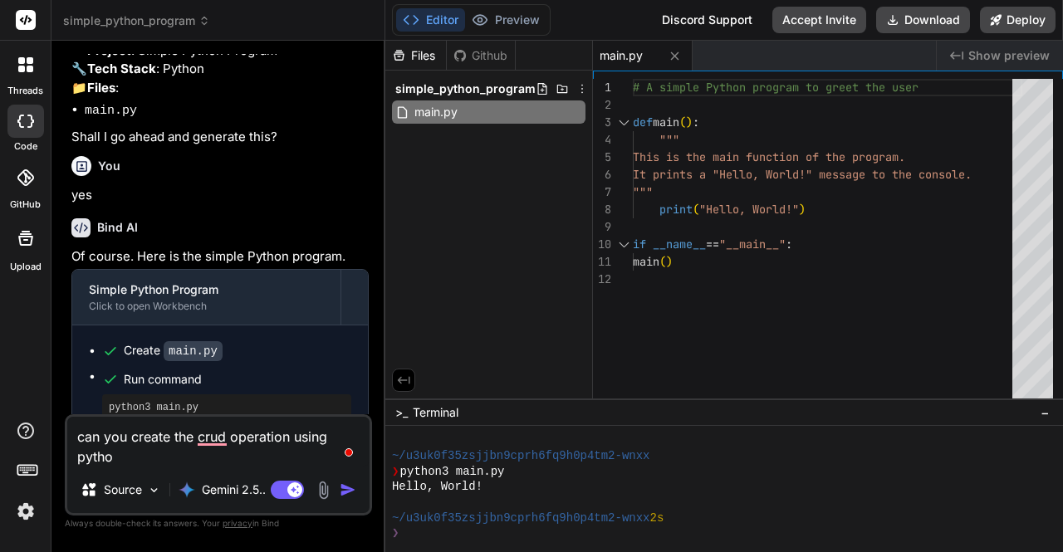
type textarea "can you create the crud operation using python"
type textarea "x"
type textarea "can you create the crud operation using python."
type textarea "x"
type textarea "can you create the crud operation using python."
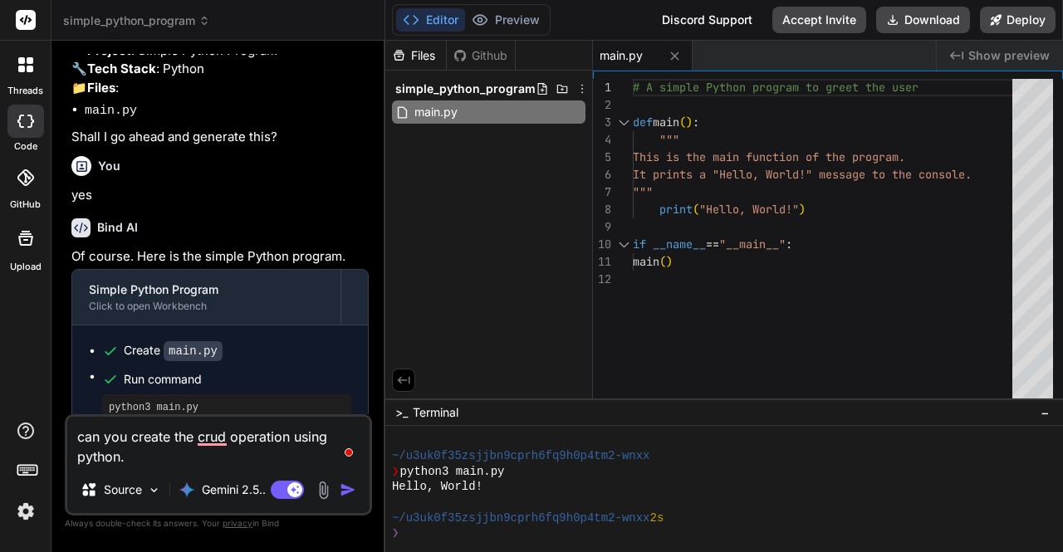
type textarea "x"
type textarea "can you create the crud operation using python. c"
type textarea "x"
type textarea "can you create the crud operation using python. ce"
type textarea "x"
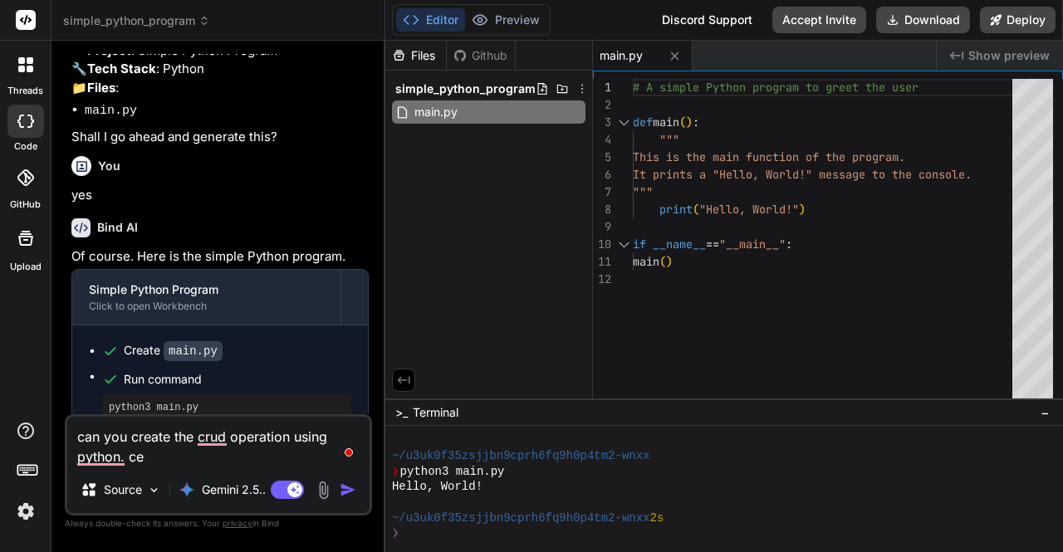
type textarea "can you create the crud operation using python. c"
type textarea "x"
type textarea "can you create the crud operation using python. cr"
type textarea "x"
type textarea "can you create the crud operation using python. cre"
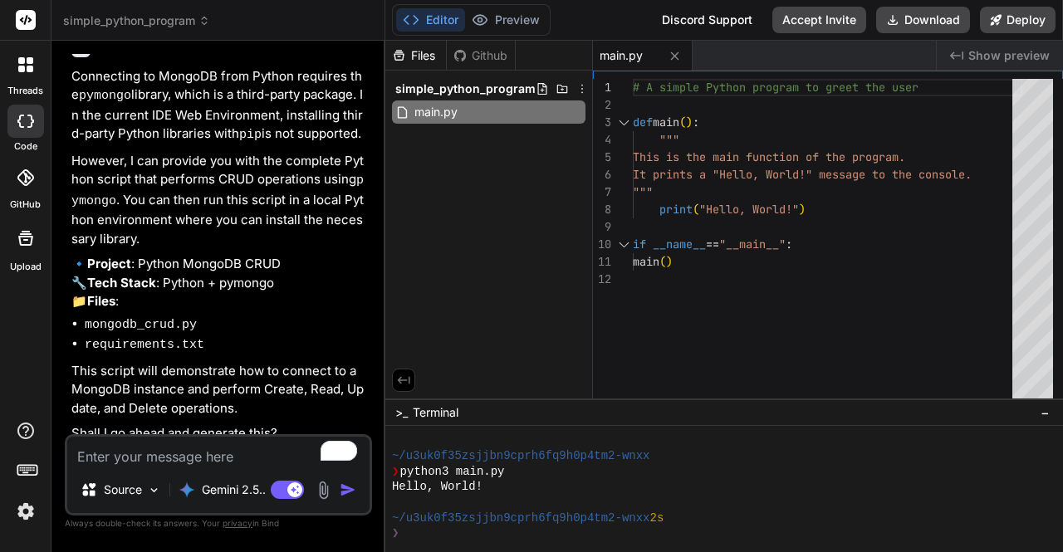
scroll to position [663, 0]
click at [185, 463] on textarea "To enrich screen reader interactions, please activate Accessibility in Grammarl…" at bounding box center [218, 452] width 302 height 30
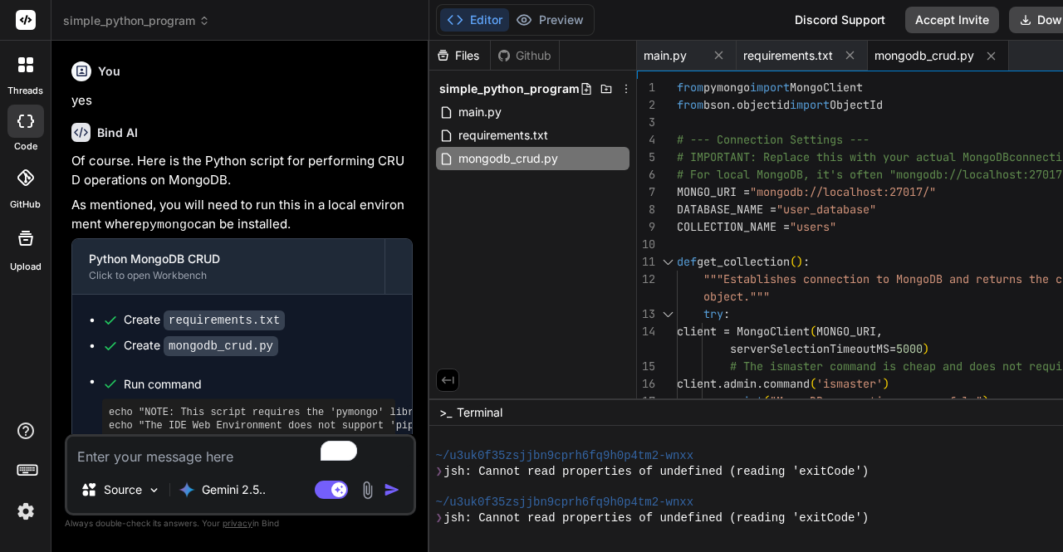
scroll to position [744, 0]
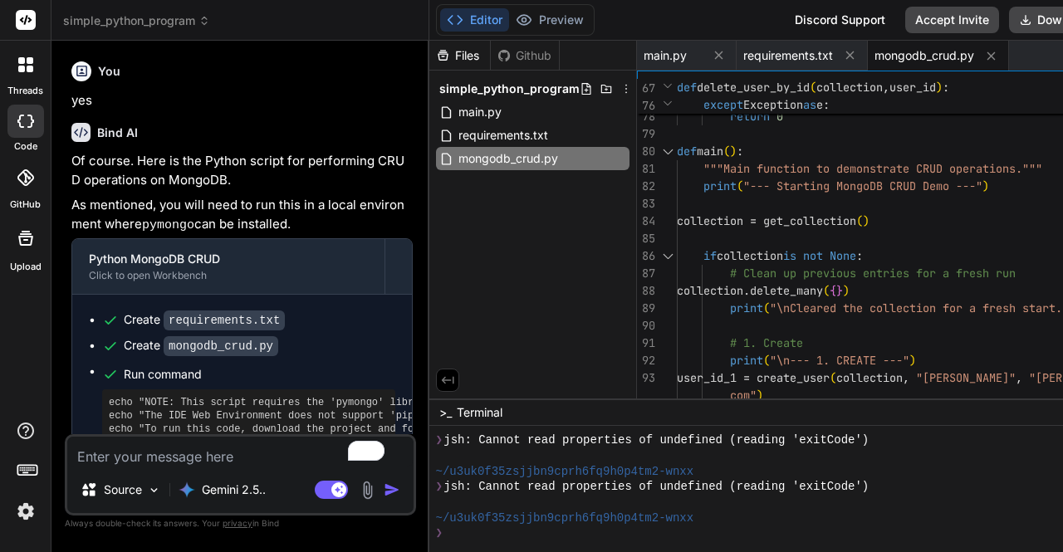
click at [657, 154] on div at bounding box center [668, 151] width 22 height 17
click at [657, 153] on div at bounding box center [668, 151] width 22 height 17
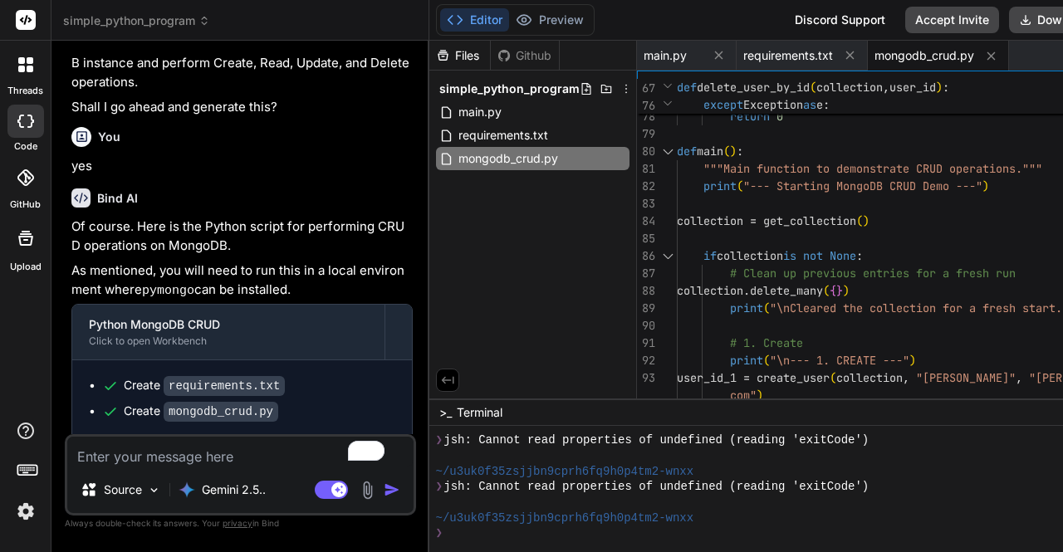
scroll to position [1113, 0]
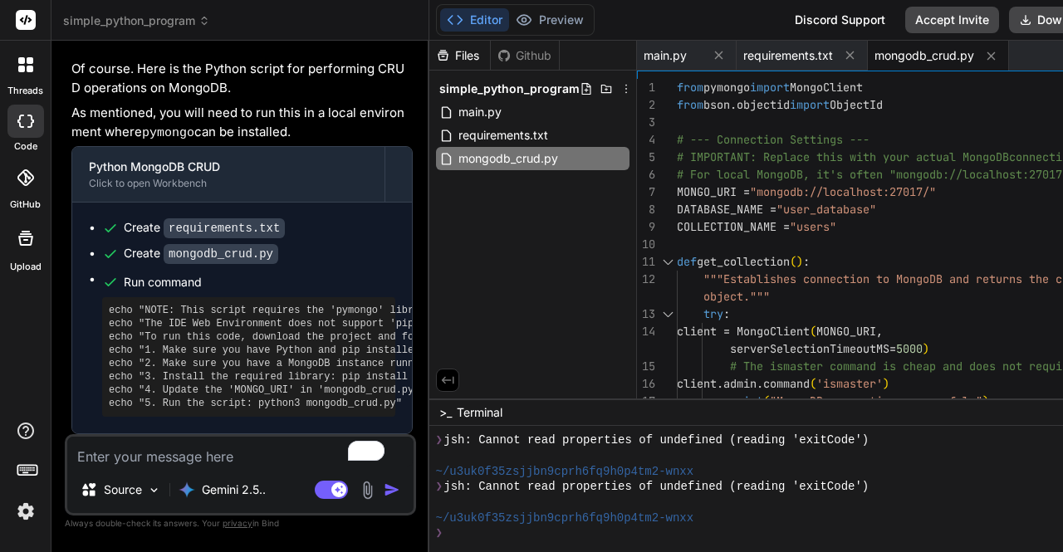
click at [164, 457] on textarea "To enrich screen reader interactions, please activate Accessibility in Grammarl…" at bounding box center [240, 452] width 346 height 30
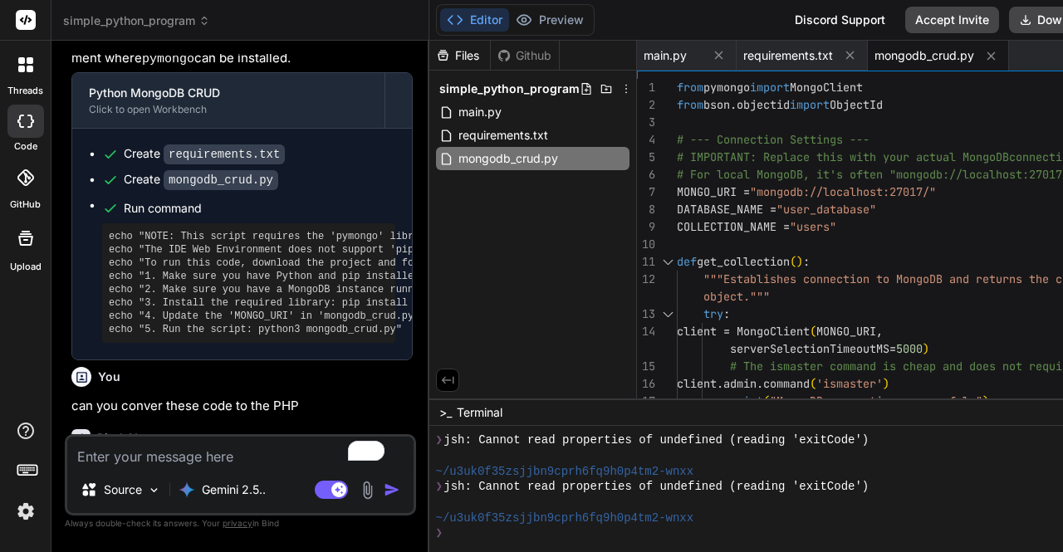
scroll to position [1181, 0]
drag, startPoint x: 284, startPoint y: 267, endPoint x: 170, endPoint y: 284, distance: 114.9
click at [170, 284] on pre "echo "NOTE: This script requires the 'pymongo' library and a running MongoDB in…" at bounding box center [249, 284] width 280 height 106
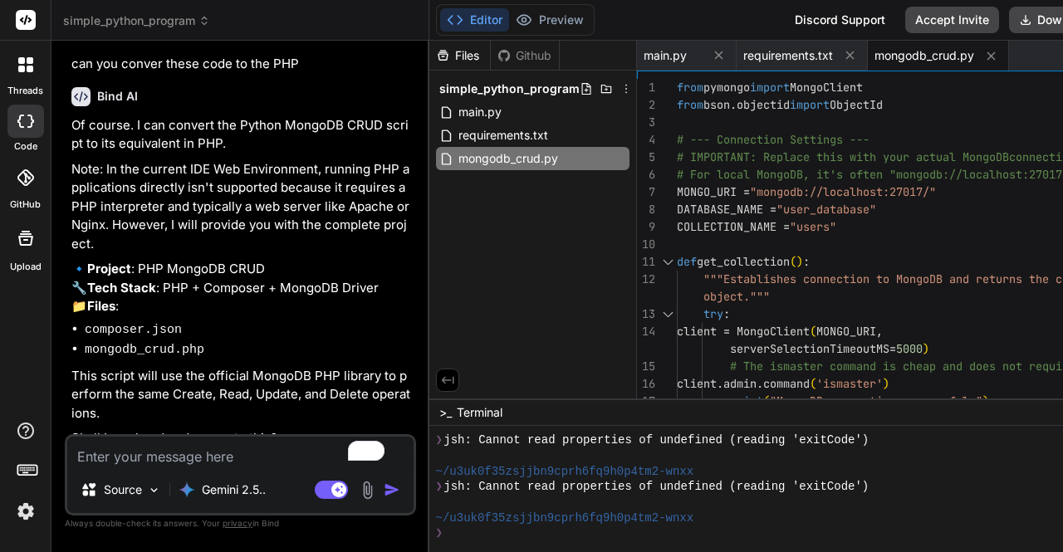
scroll to position [1543, 0]
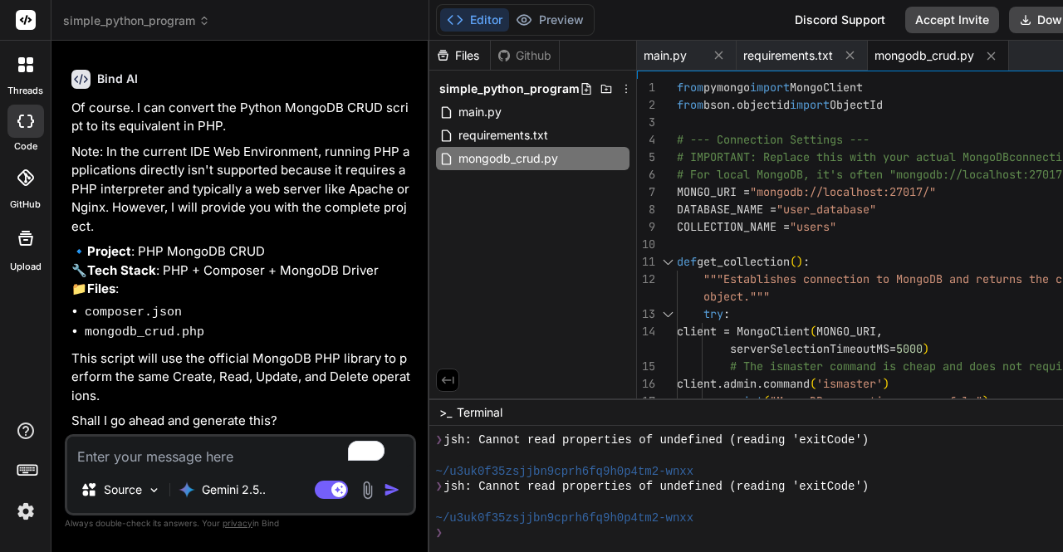
click at [181, 454] on textarea "To enrich screen reader interactions, please activate Accessibility in Grammarl…" at bounding box center [240, 452] width 346 height 30
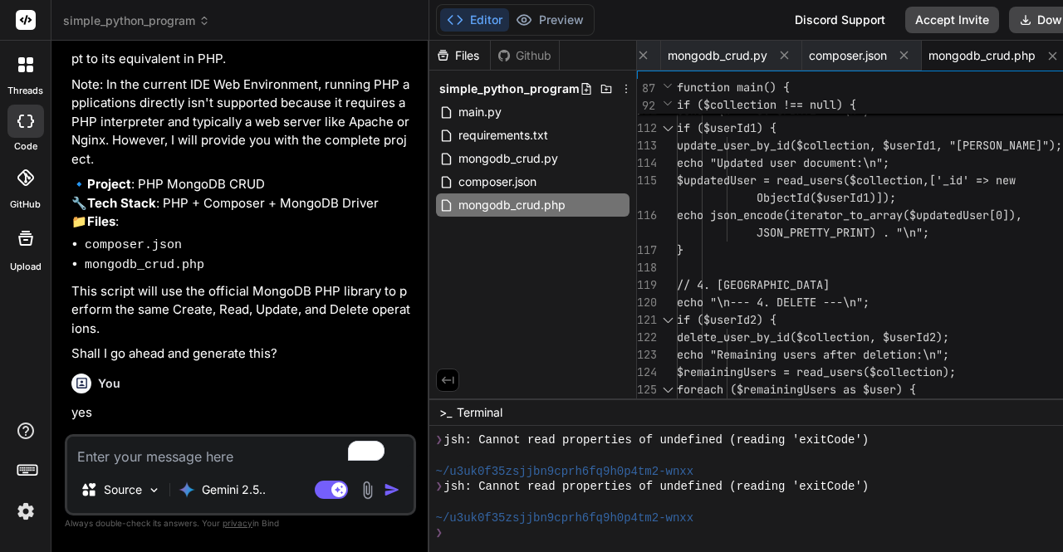
scroll to position [2030, 0]
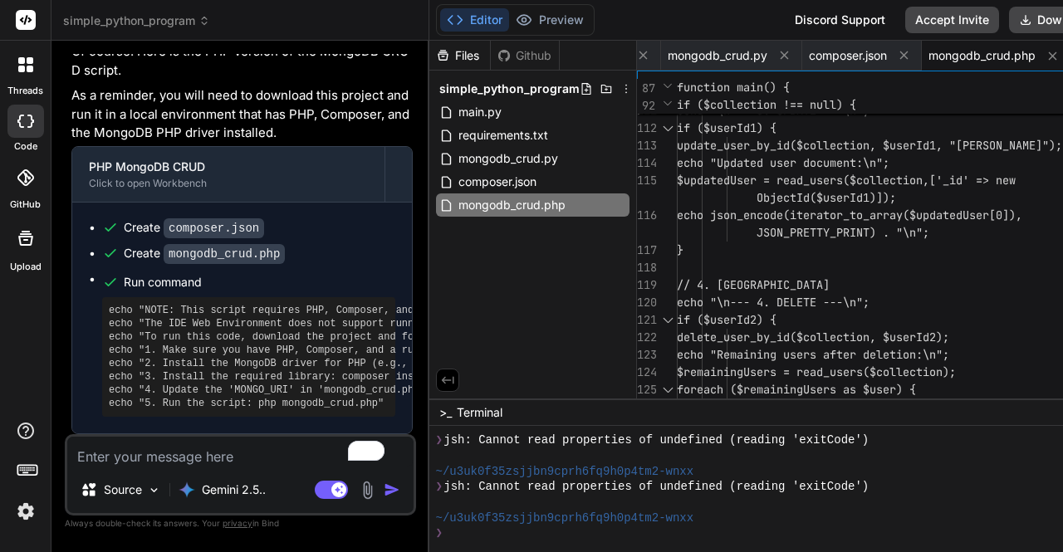
click at [159, 466] on textarea "To enrich screen reader interactions, please activate Accessibility in Grammarl…" at bounding box center [240, 452] width 346 height 30
paste textarea "Laravel site"
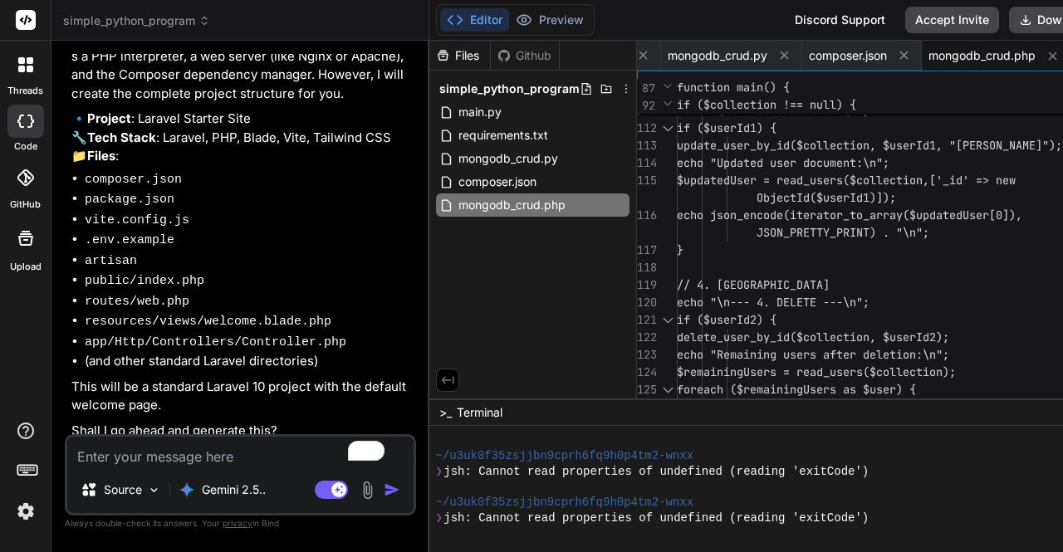
scroll to position [1410, 0]
